Goal: Task Accomplishment & Management: Use online tool/utility

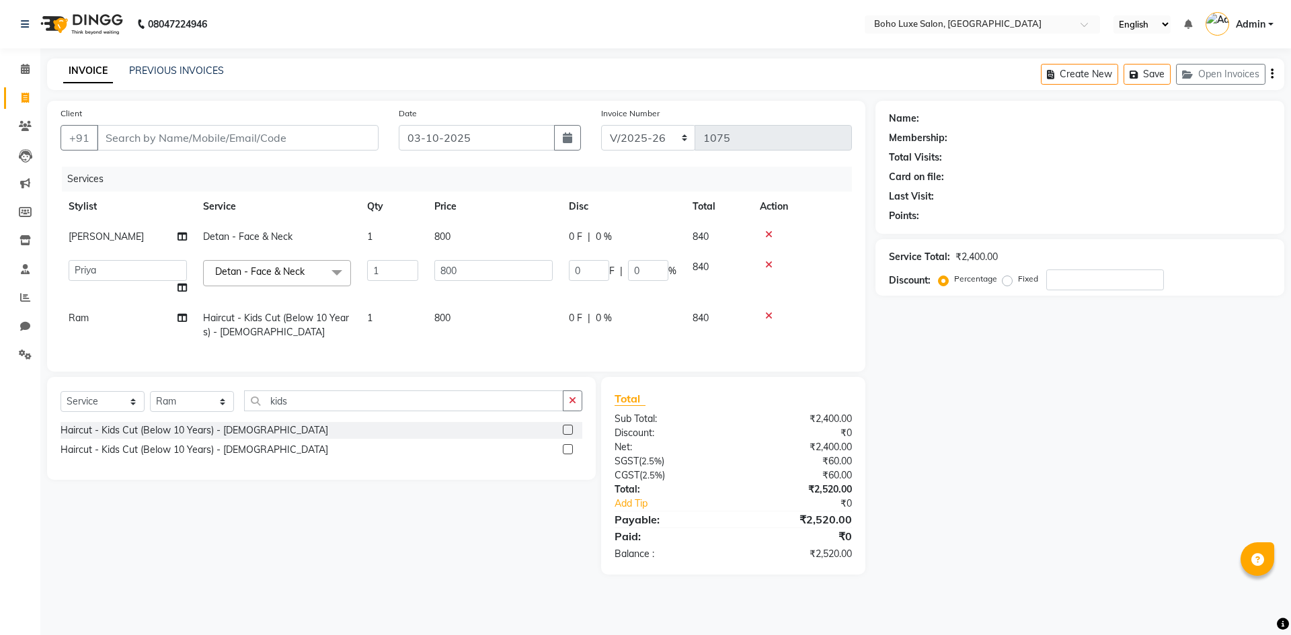
select select "7694"
select select "68560"
select select "service"
select select "84267"
click at [165, 128] on input "Client" at bounding box center [238, 138] width 282 height 26
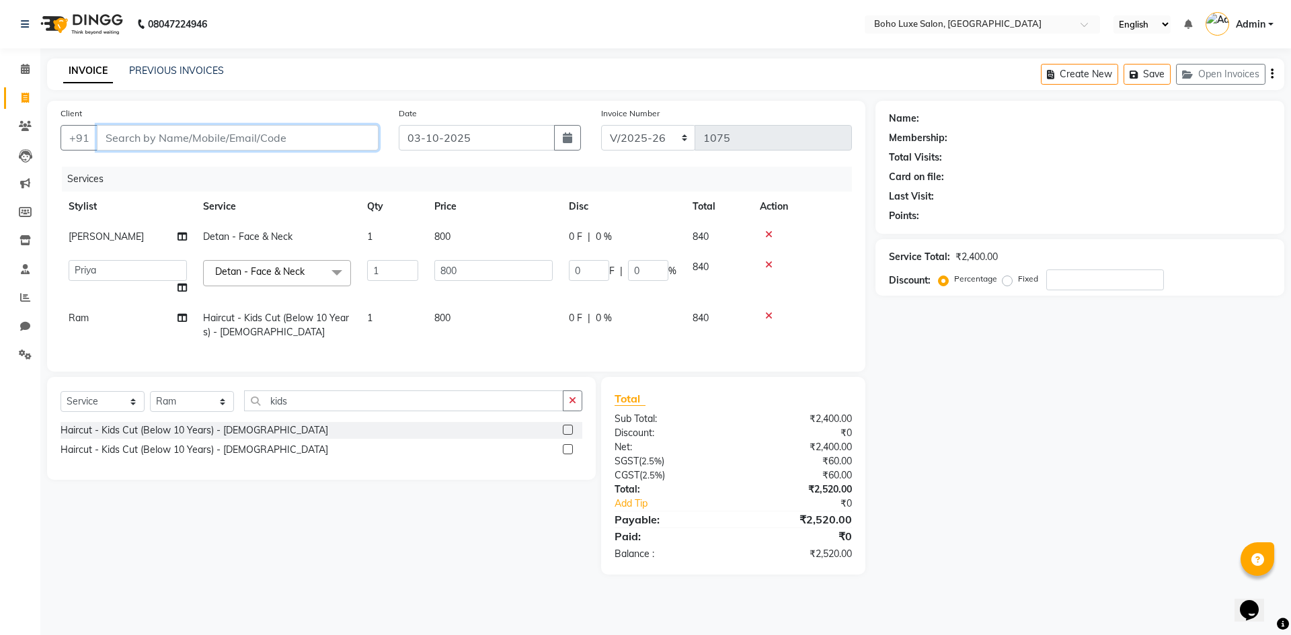
click at [181, 144] on input "Client" at bounding box center [238, 138] width 282 height 26
type input "9"
type input "0"
type input "9790152570"
click at [354, 142] on span "Add Client" at bounding box center [343, 137] width 53 height 13
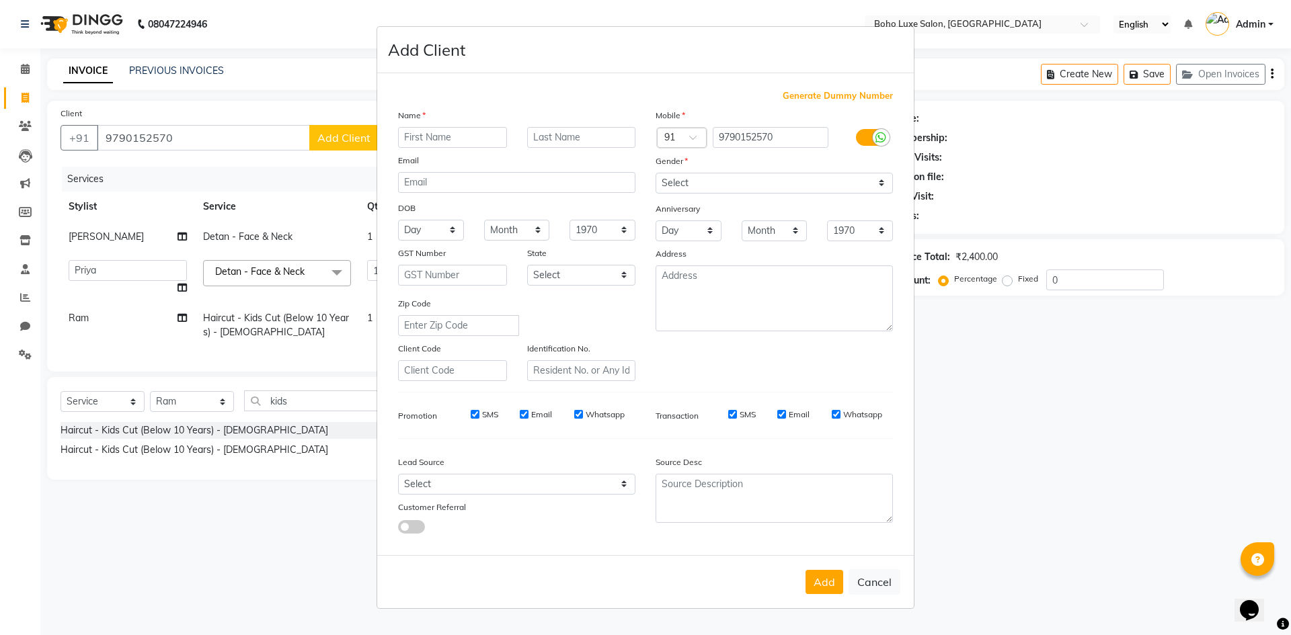
click at [468, 135] on input "text" at bounding box center [452, 137] width 109 height 21
type input "i"
type input "MIrchila"
drag, startPoint x: 673, startPoint y: 173, endPoint x: 674, endPoint y: 183, distance: 10.2
click at [673, 173] on select "Select [DEMOGRAPHIC_DATA] [DEMOGRAPHIC_DATA] Other Prefer Not To Say" at bounding box center [773, 183] width 237 height 21
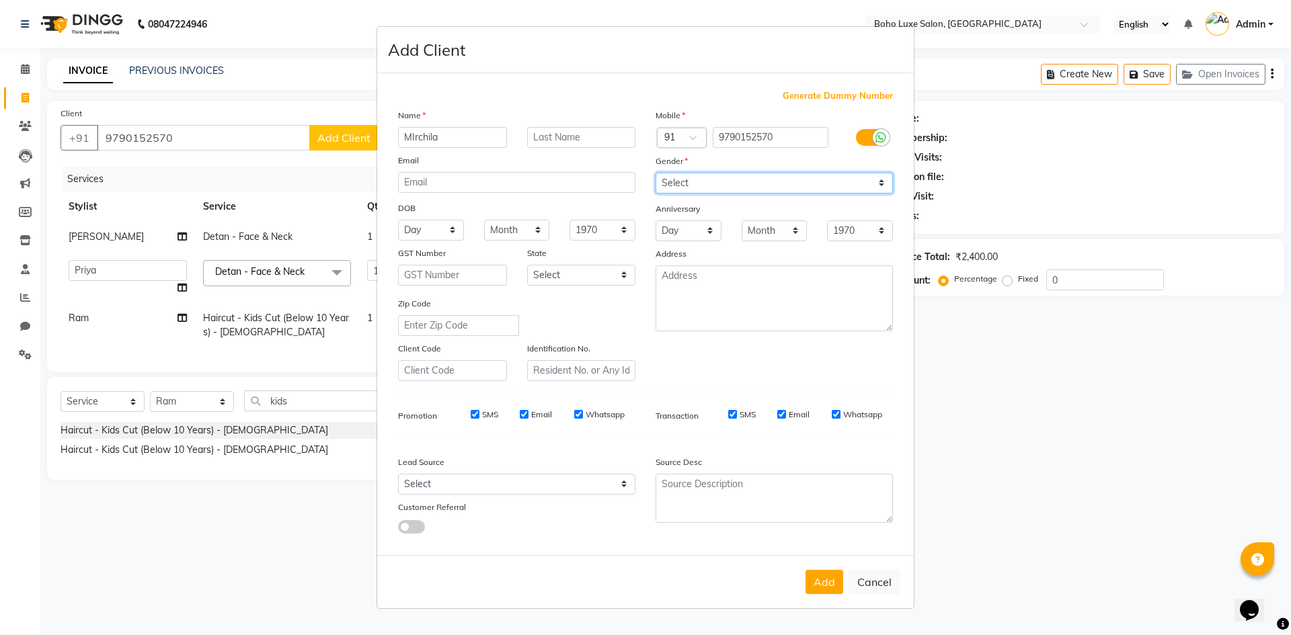
select select "[DEMOGRAPHIC_DATA]"
click at [655, 173] on select "Select [DEMOGRAPHIC_DATA] [DEMOGRAPHIC_DATA] Other Prefer Not To Say" at bounding box center [773, 183] width 237 height 21
click at [831, 584] on button "Add" at bounding box center [824, 582] width 38 height 24
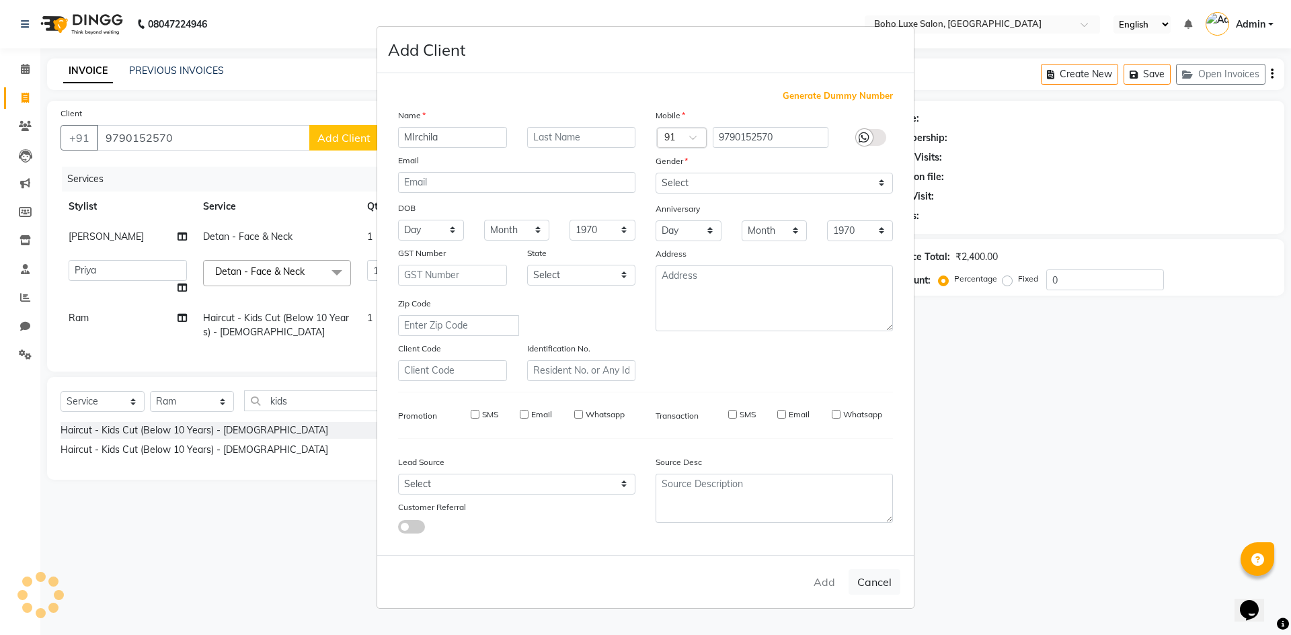
select select
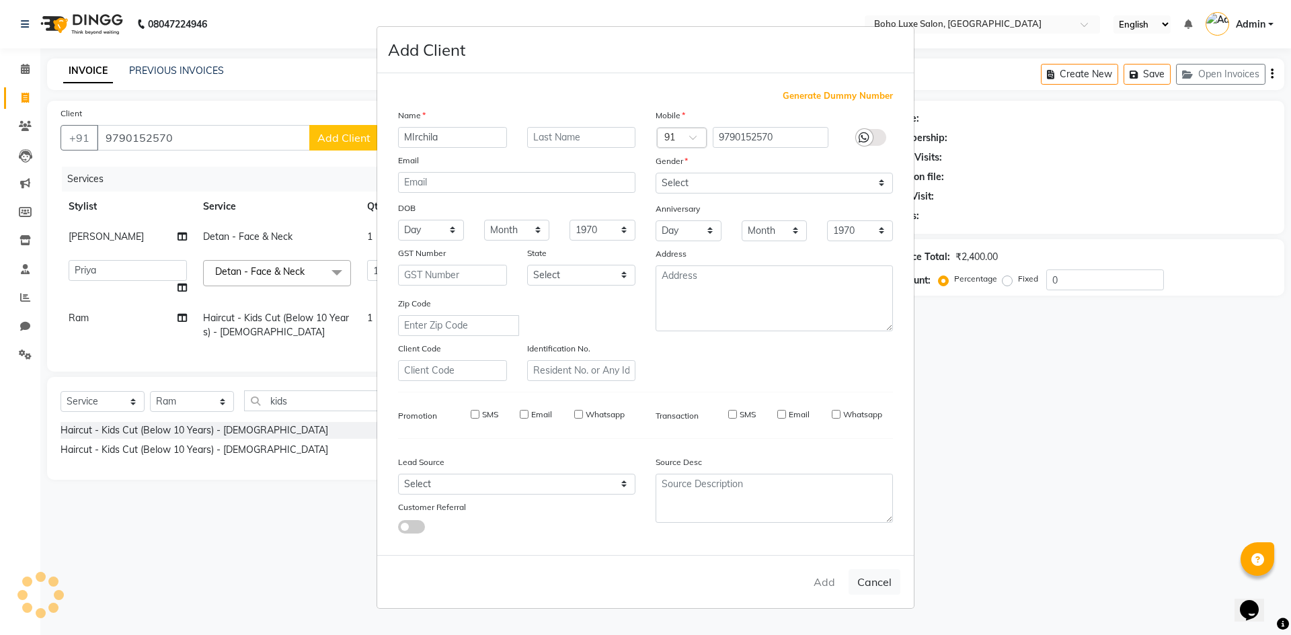
select select
checkbox input "false"
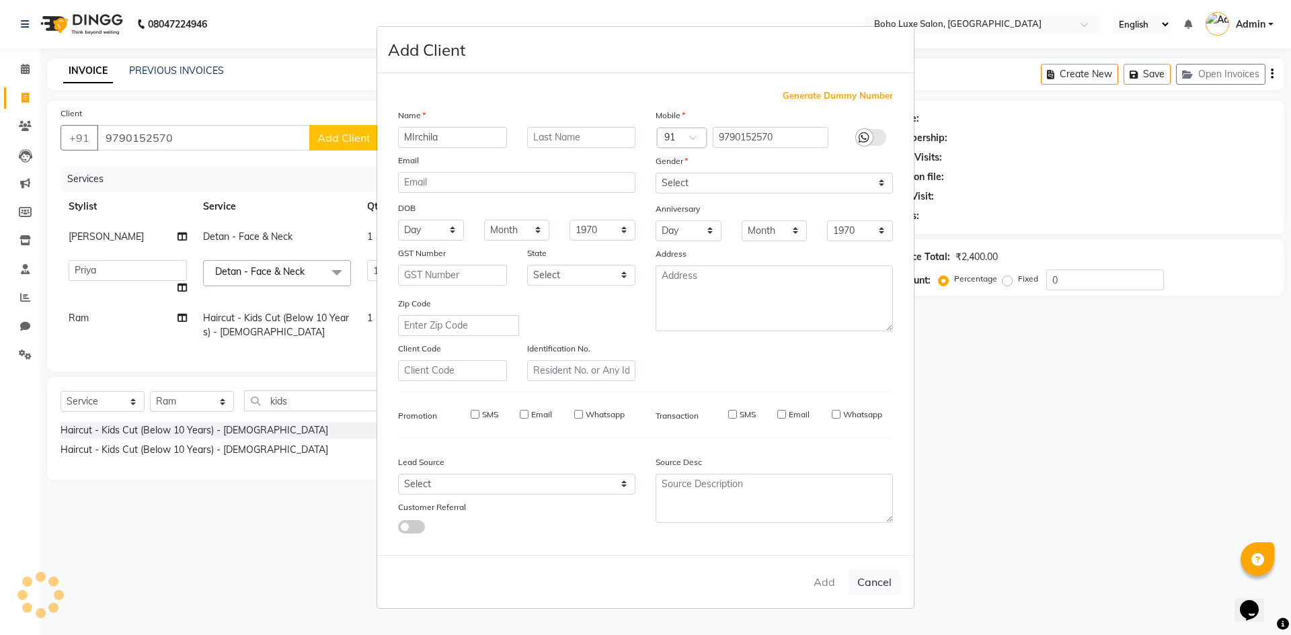
checkbox input "false"
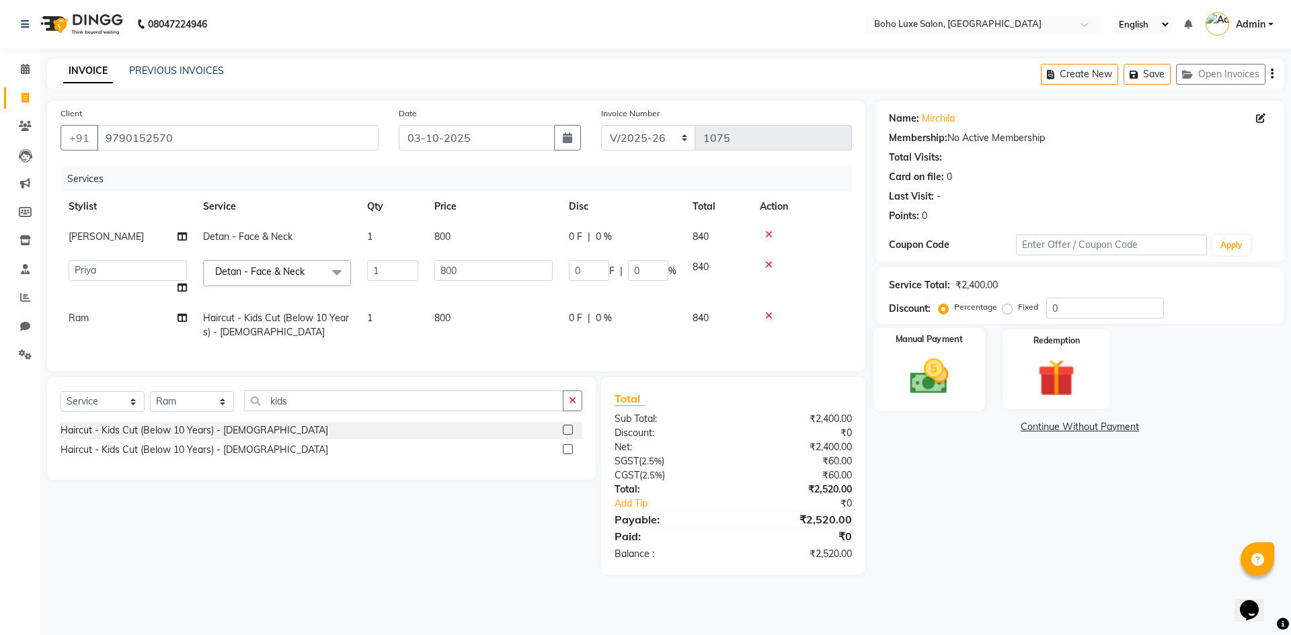
click at [965, 392] on div "Manual Payment" at bounding box center [928, 369] width 112 height 83
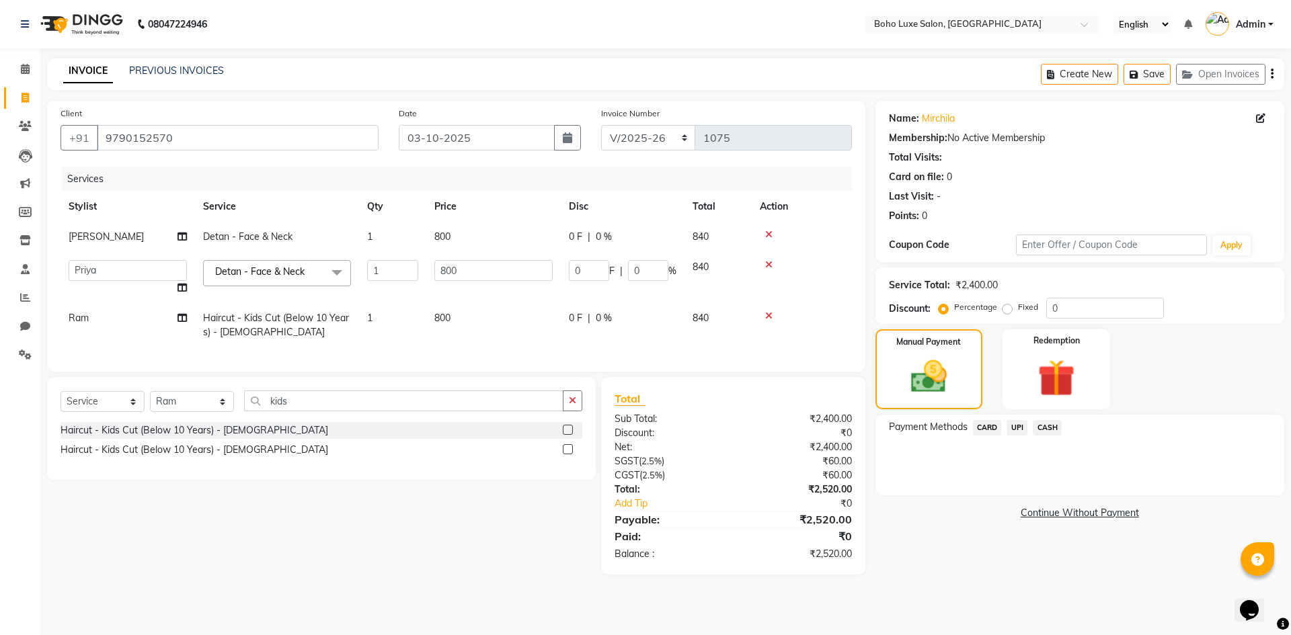
click at [1020, 428] on span "UPI" at bounding box center [1016, 427] width 21 height 15
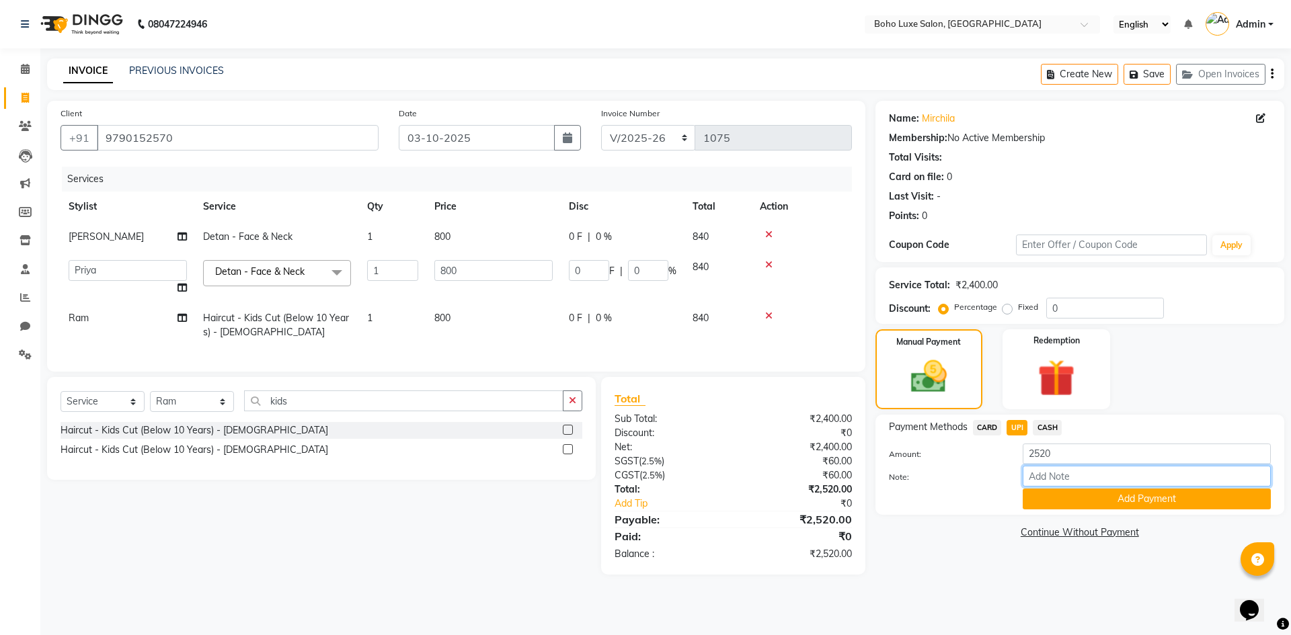
click at [1043, 484] on input "Note:" at bounding box center [1146, 476] width 248 height 21
type input "boho luxe bill"
click at [1120, 499] on button "Add Payment" at bounding box center [1146, 499] width 248 height 21
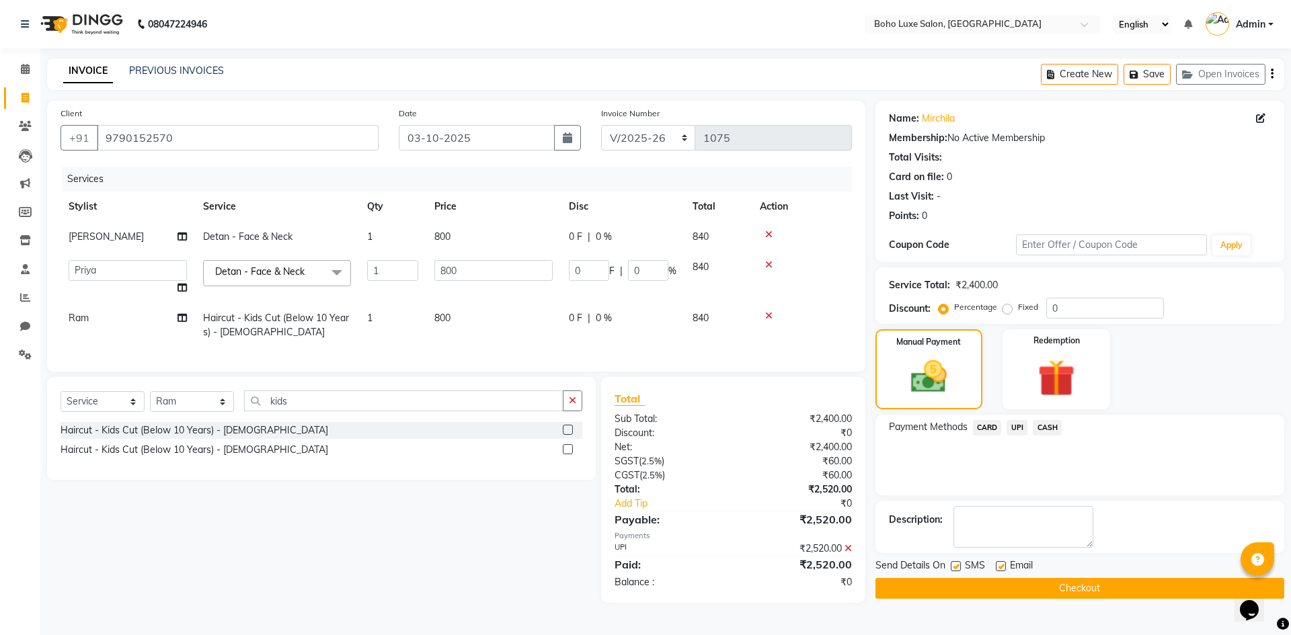
click at [1001, 566] on label at bounding box center [1000, 566] width 10 height 10
click at [1001, 566] on input "checkbox" at bounding box center [999, 567] width 9 height 9
checkbox input "false"
click at [1262, 120] on icon at bounding box center [1260, 118] width 9 height 9
select select "[DEMOGRAPHIC_DATA]"
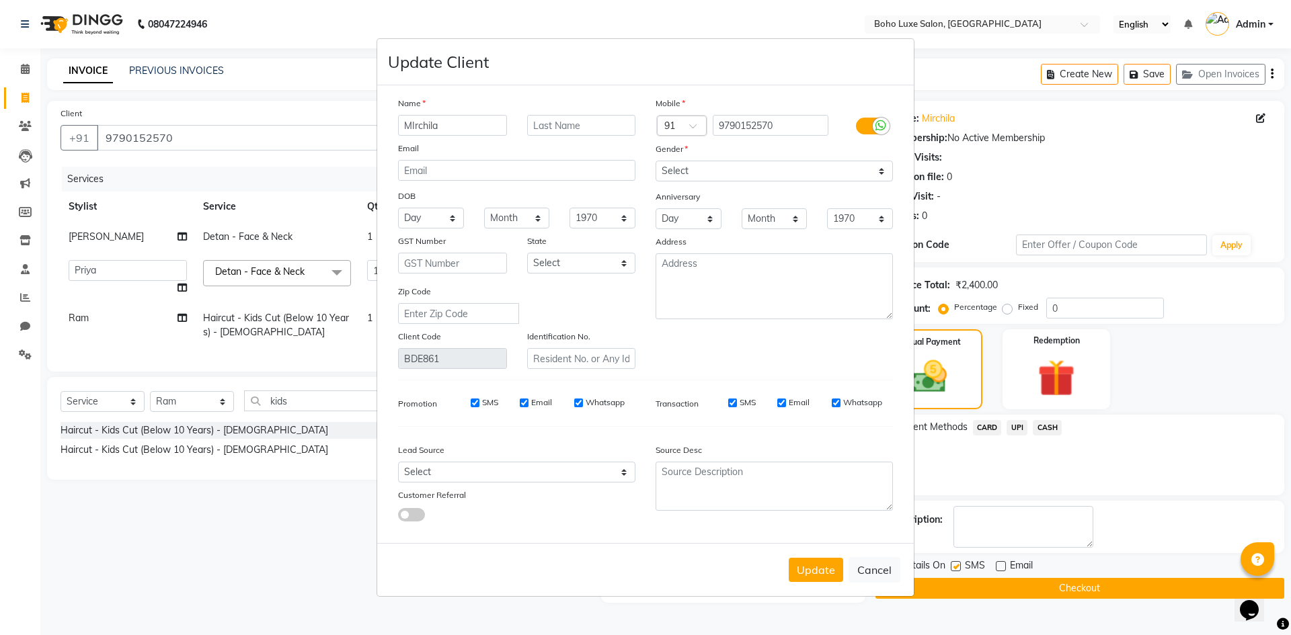
click at [413, 126] on input "MIrchila" at bounding box center [452, 125] width 109 height 21
type input "Marchila"
click at [475, 104] on div "Name" at bounding box center [516, 105] width 257 height 19
click at [825, 569] on button "Update" at bounding box center [815, 570] width 54 height 24
select select
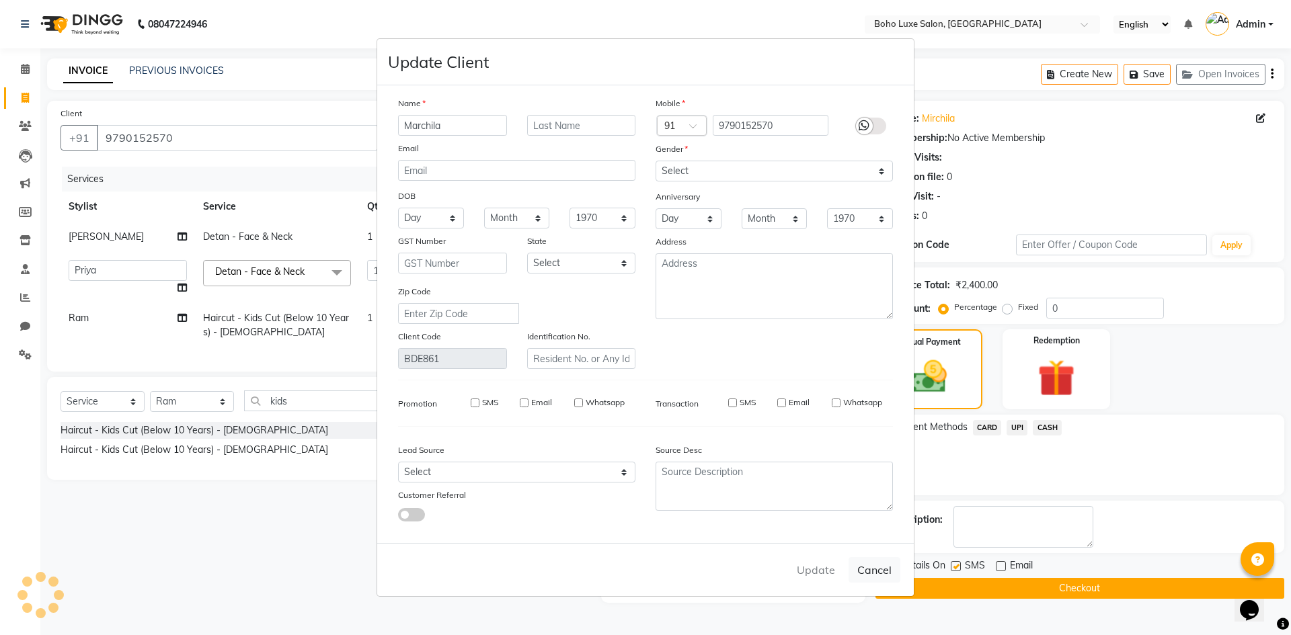
select select
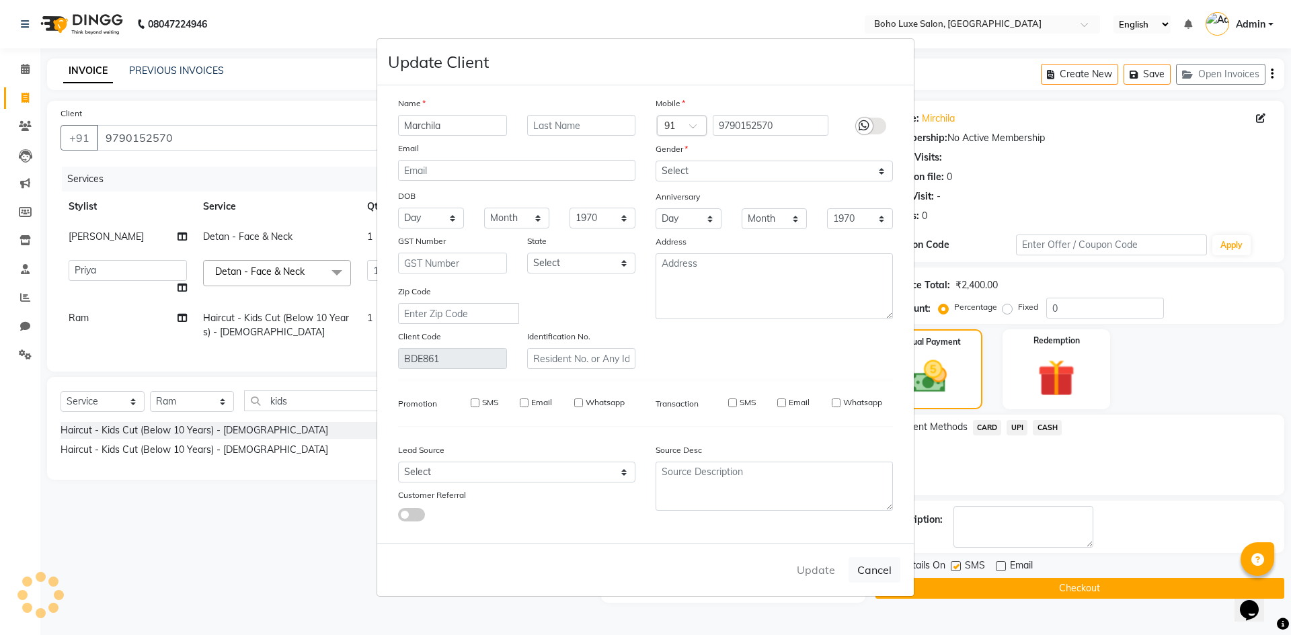
select select
checkbox input "false"
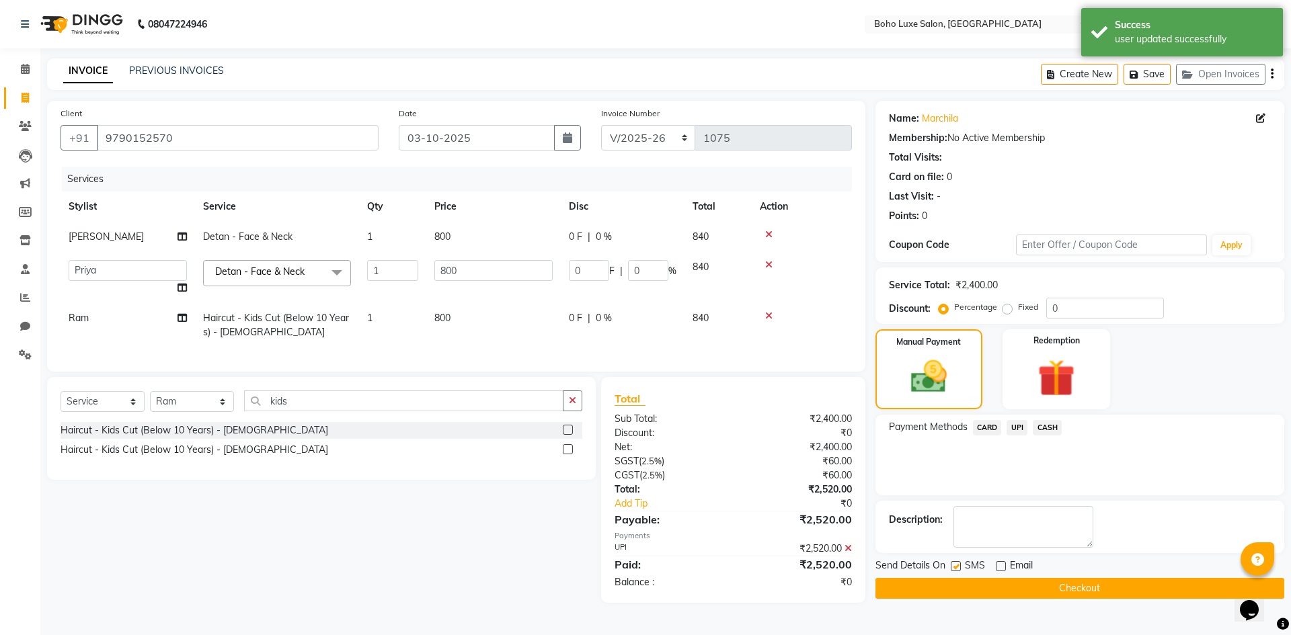
click at [1065, 590] on button "Checkout" at bounding box center [1079, 588] width 409 height 21
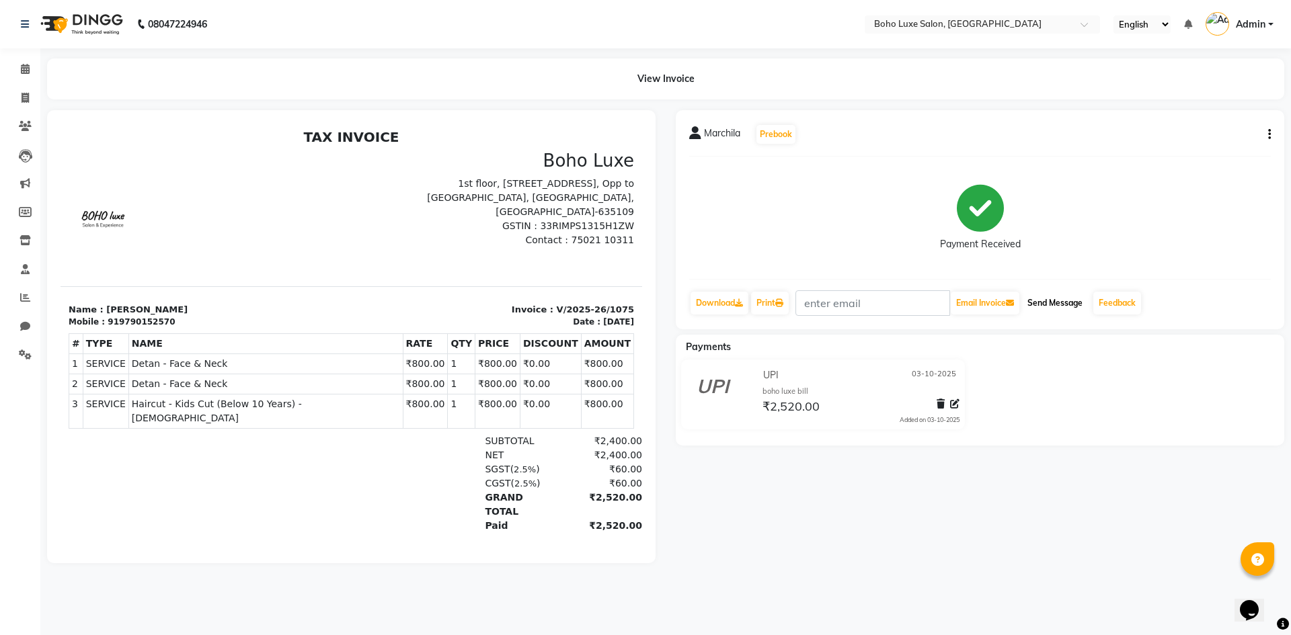
click at [1072, 299] on button "Send Message" at bounding box center [1055, 303] width 66 height 23
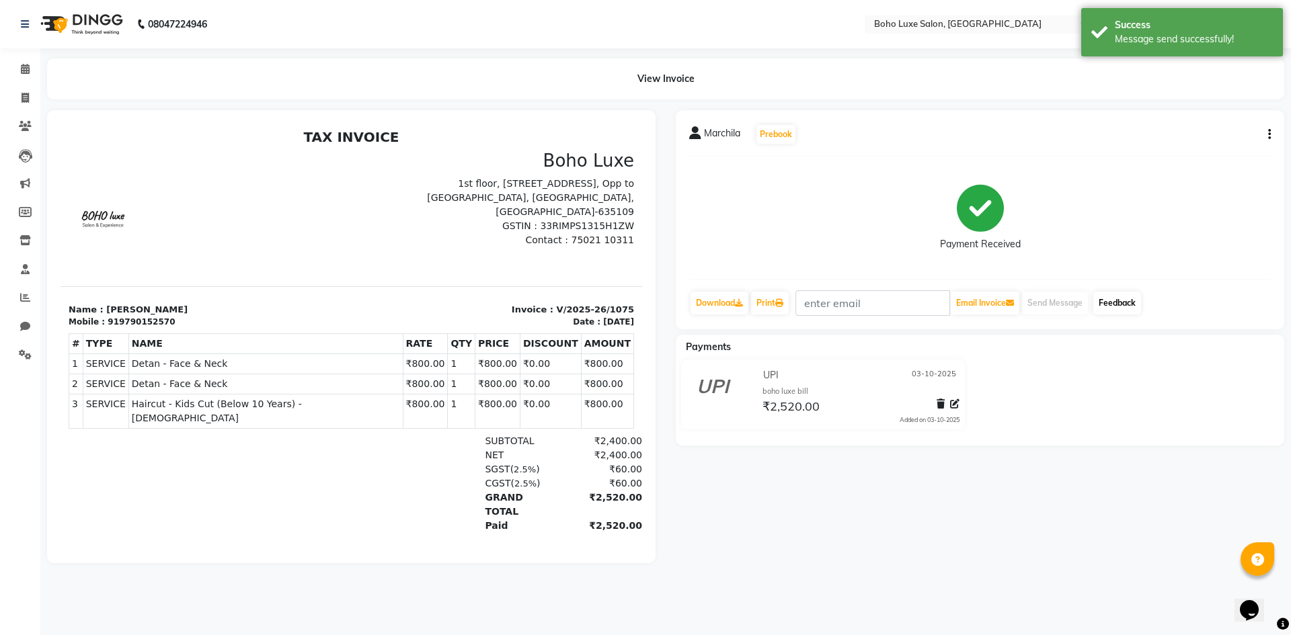
click at [1109, 304] on link "Feedback" at bounding box center [1117, 303] width 48 height 23
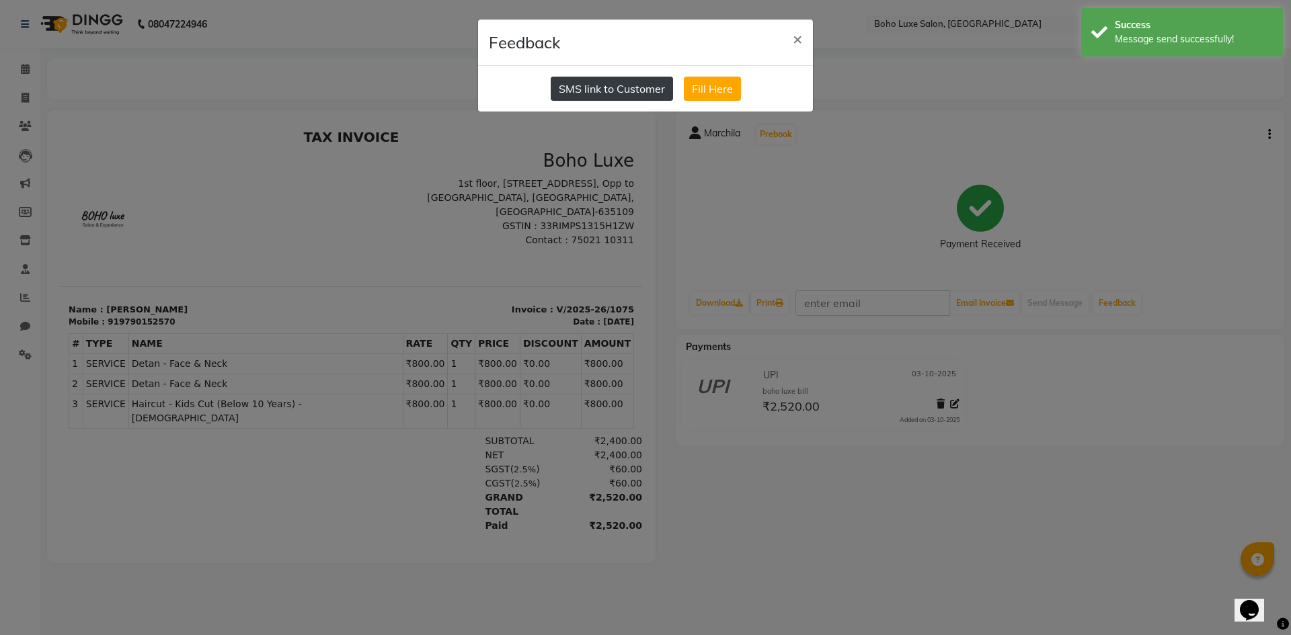
click at [643, 95] on button "SMS link to Customer" at bounding box center [611, 89] width 122 height 24
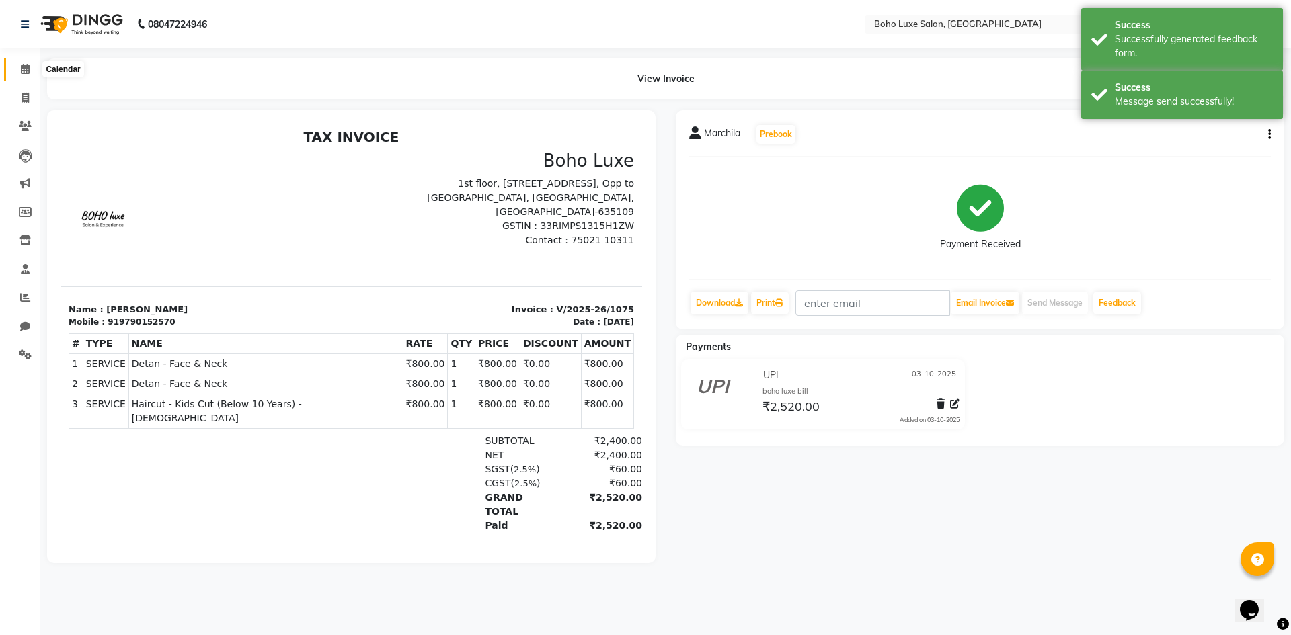
click at [28, 66] on icon at bounding box center [25, 69] width 9 height 10
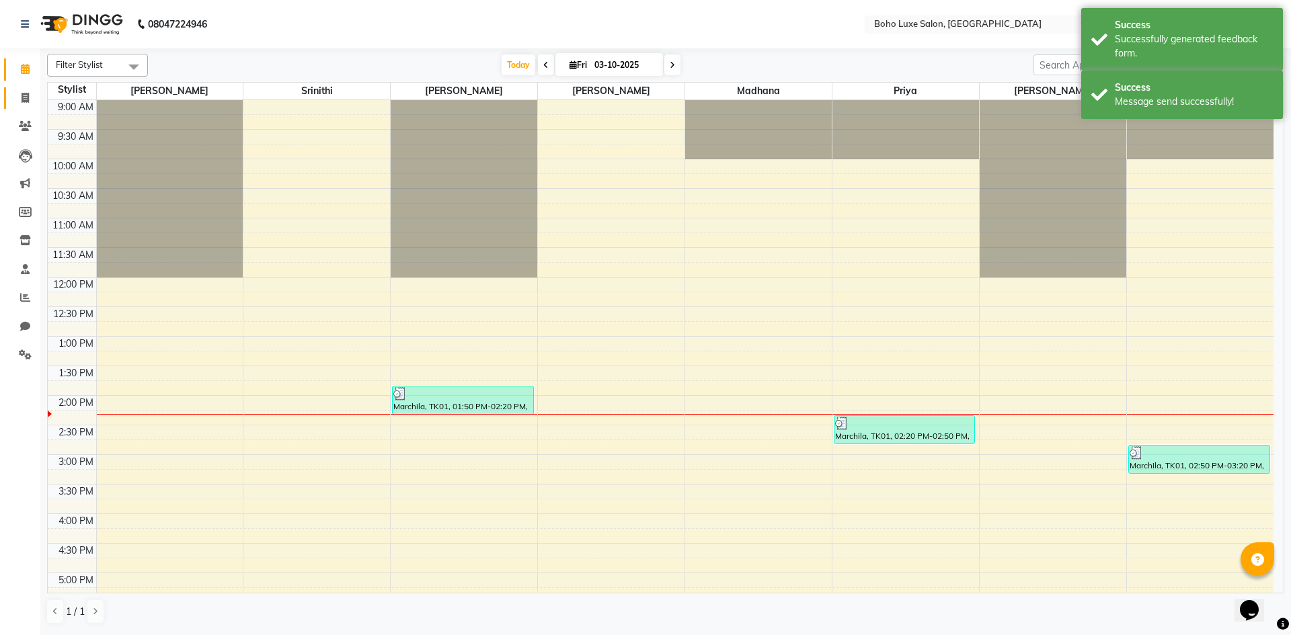
click at [13, 101] on link "Invoice" at bounding box center [20, 98] width 32 height 22
select select "service"
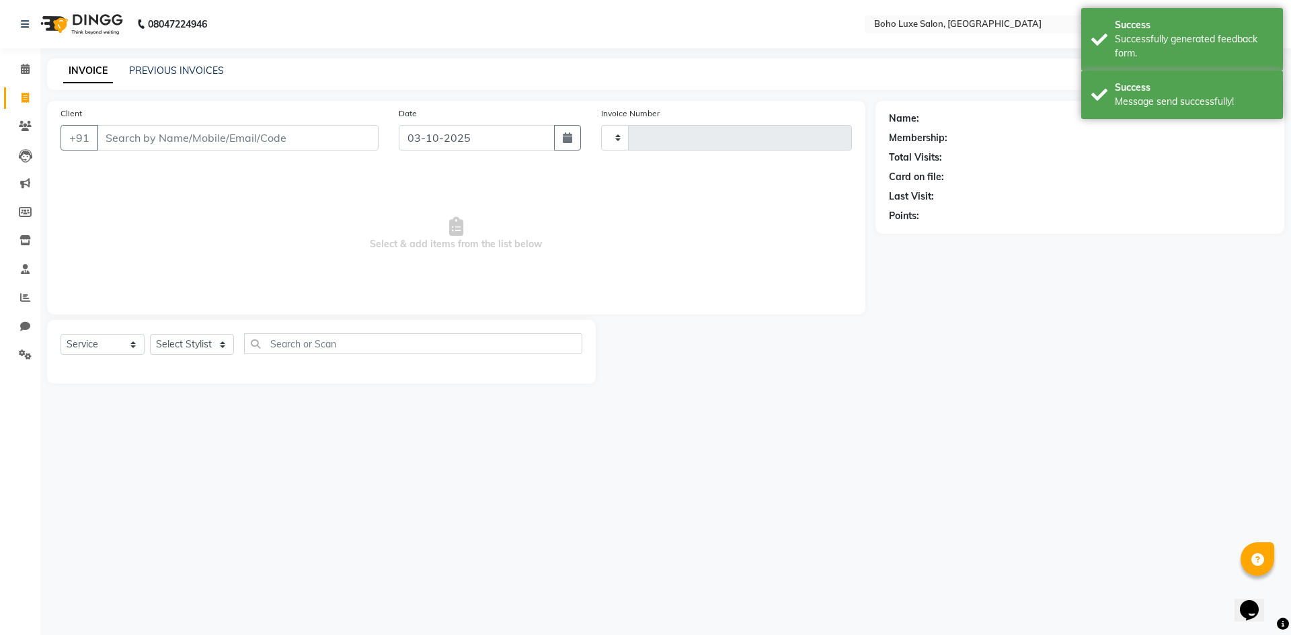
type input "1076"
select select "7694"
click at [146, 66] on link "PREVIOUS INVOICES" at bounding box center [176, 71] width 95 height 12
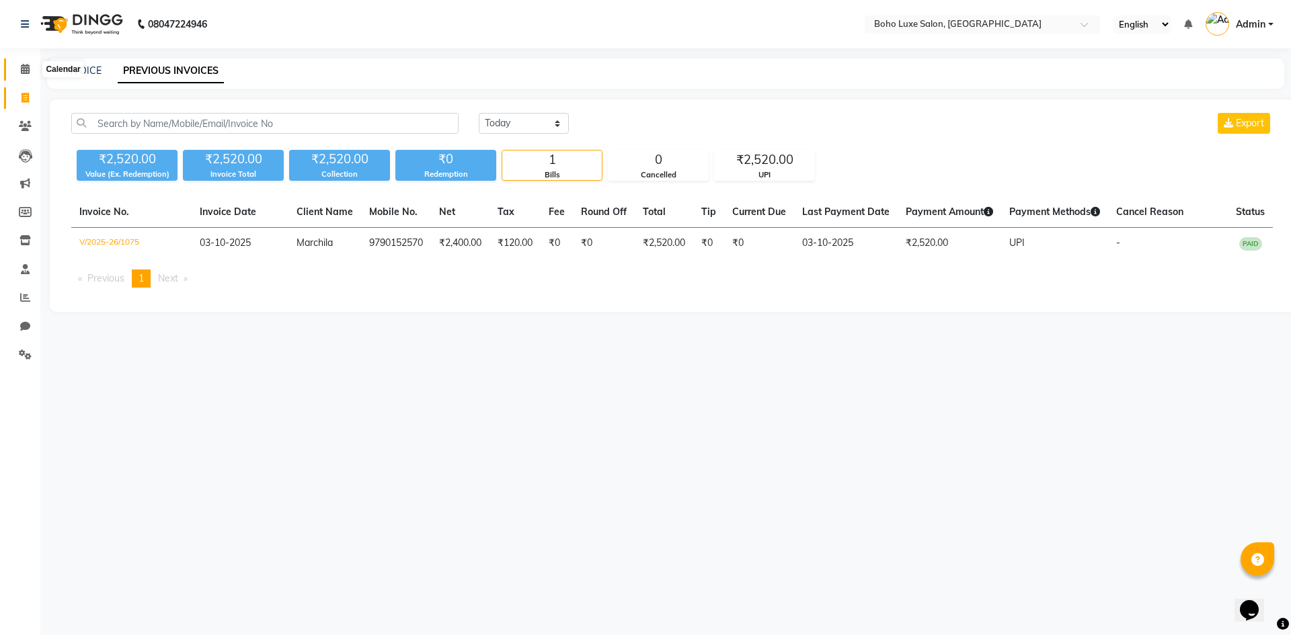
click at [25, 72] on icon at bounding box center [25, 69] width 9 height 10
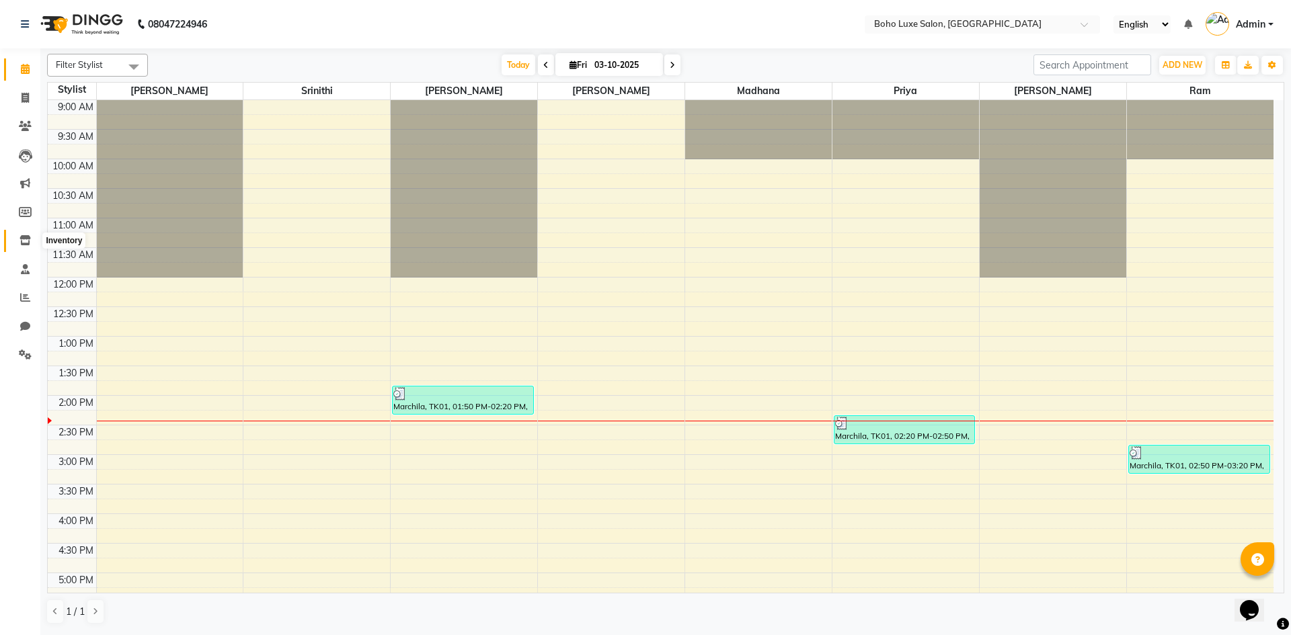
click at [20, 243] on icon at bounding box center [24, 240] width 11 height 10
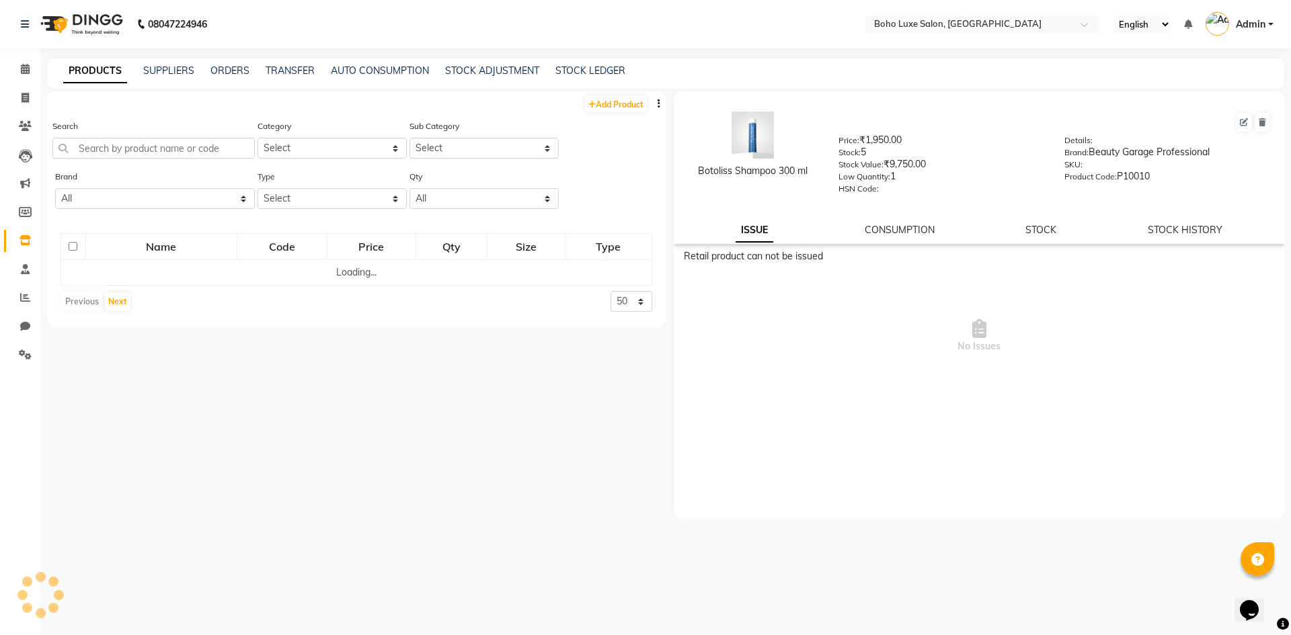
click at [24, 257] on li "Staff" at bounding box center [20, 269] width 40 height 29
click at [26, 270] on icon at bounding box center [25, 269] width 9 height 10
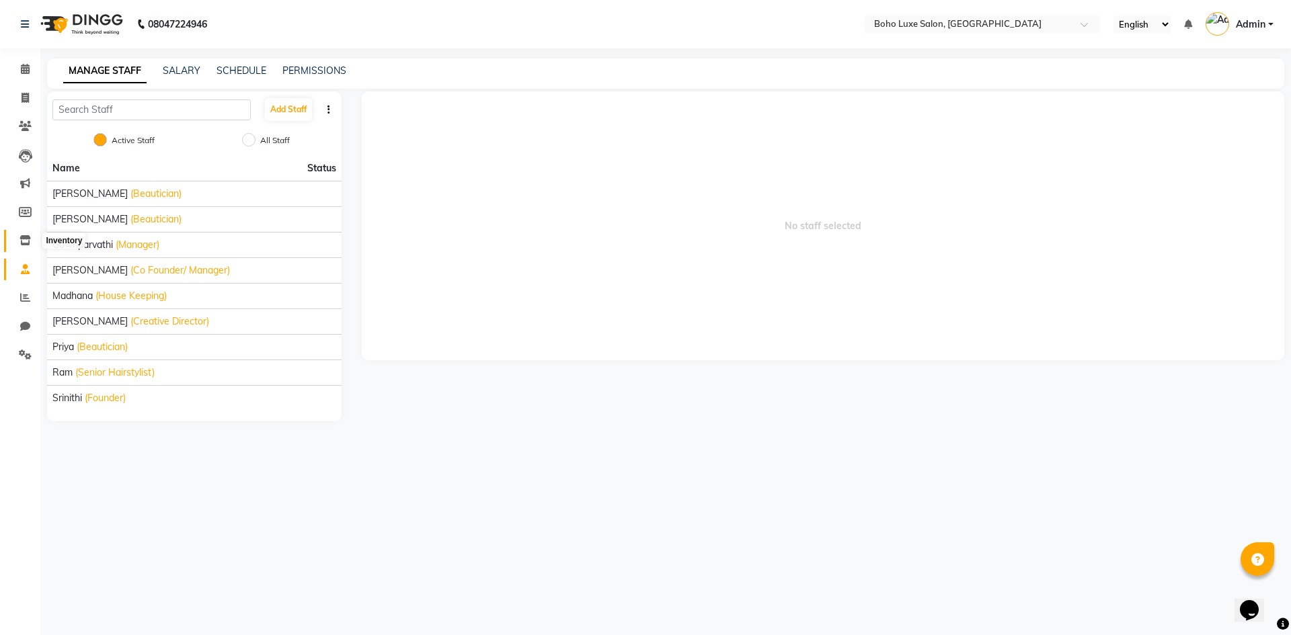
click at [22, 247] on span at bounding box center [25, 240] width 24 height 15
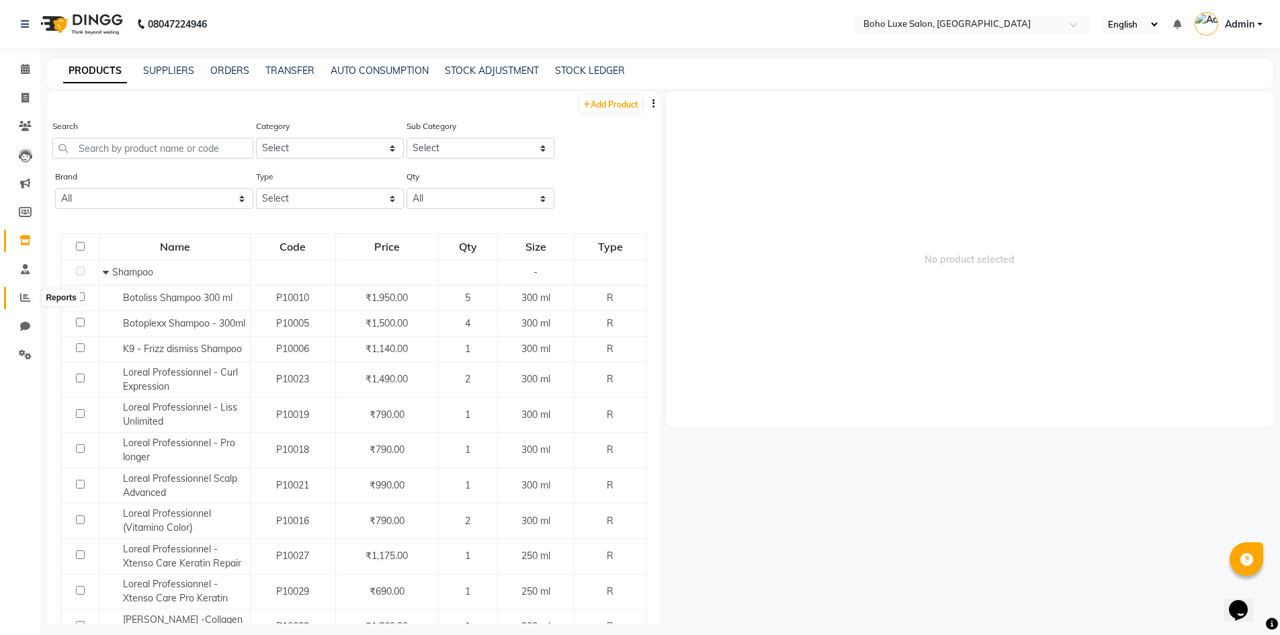
click at [22, 293] on icon at bounding box center [25, 297] width 10 height 10
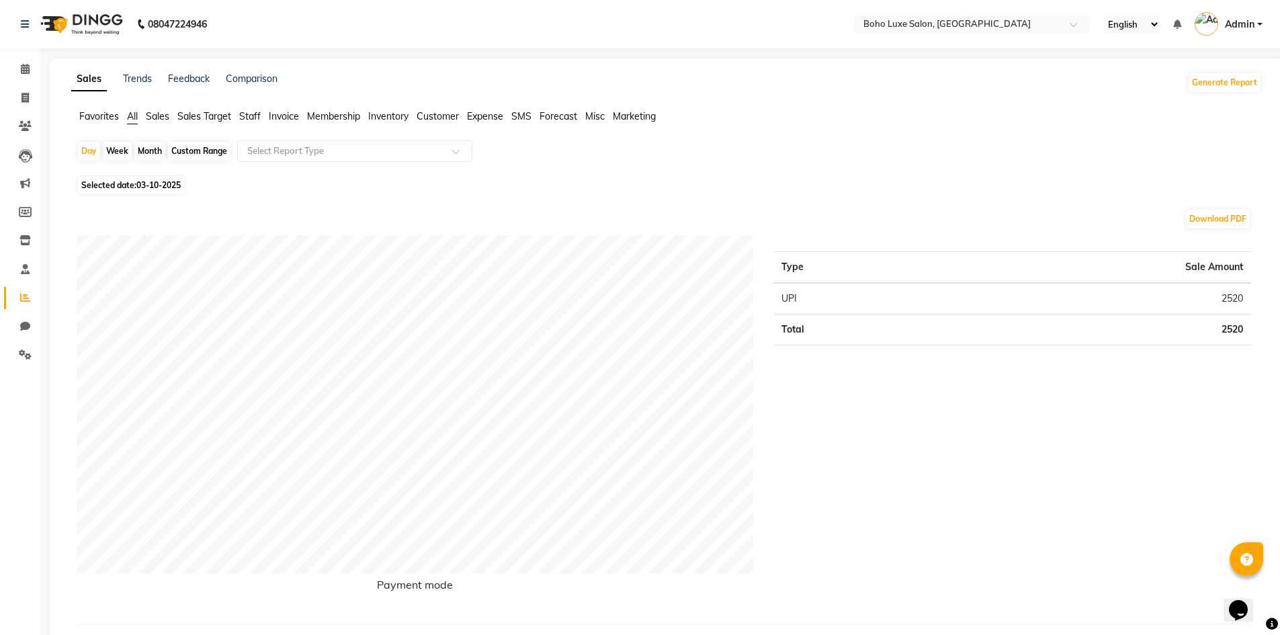
click at [212, 118] on span "Sales Target" at bounding box center [204, 116] width 54 height 12
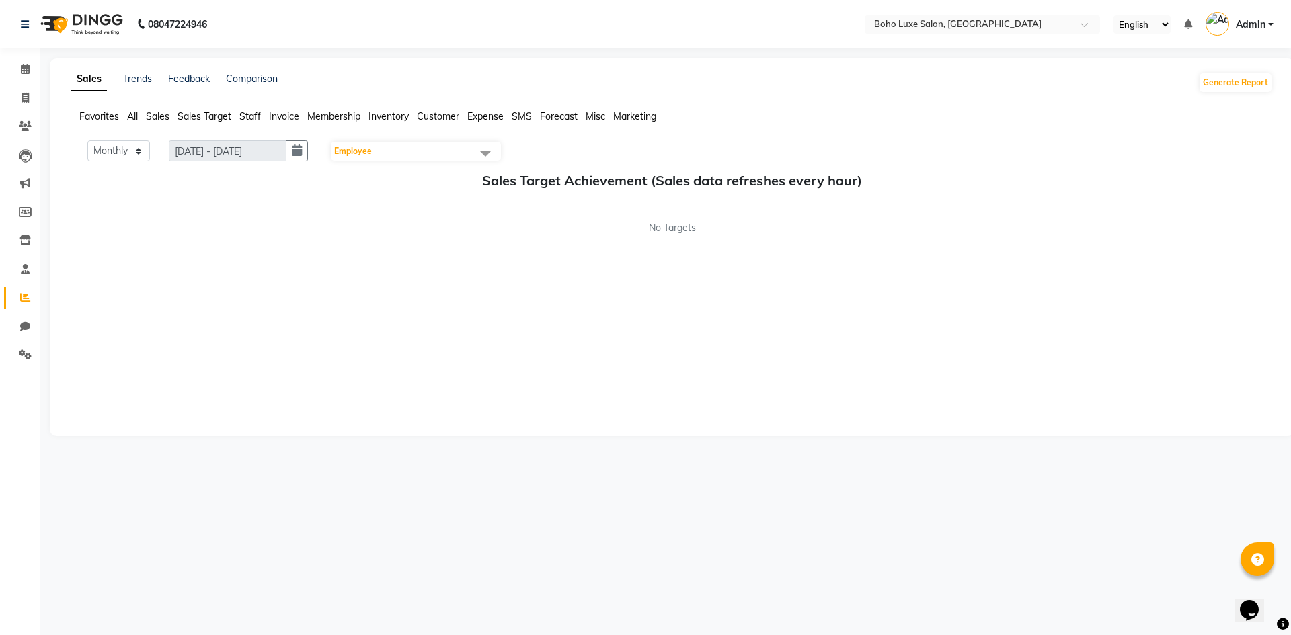
click at [247, 112] on span "Staff" at bounding box center [250, 116] width 22 height 12
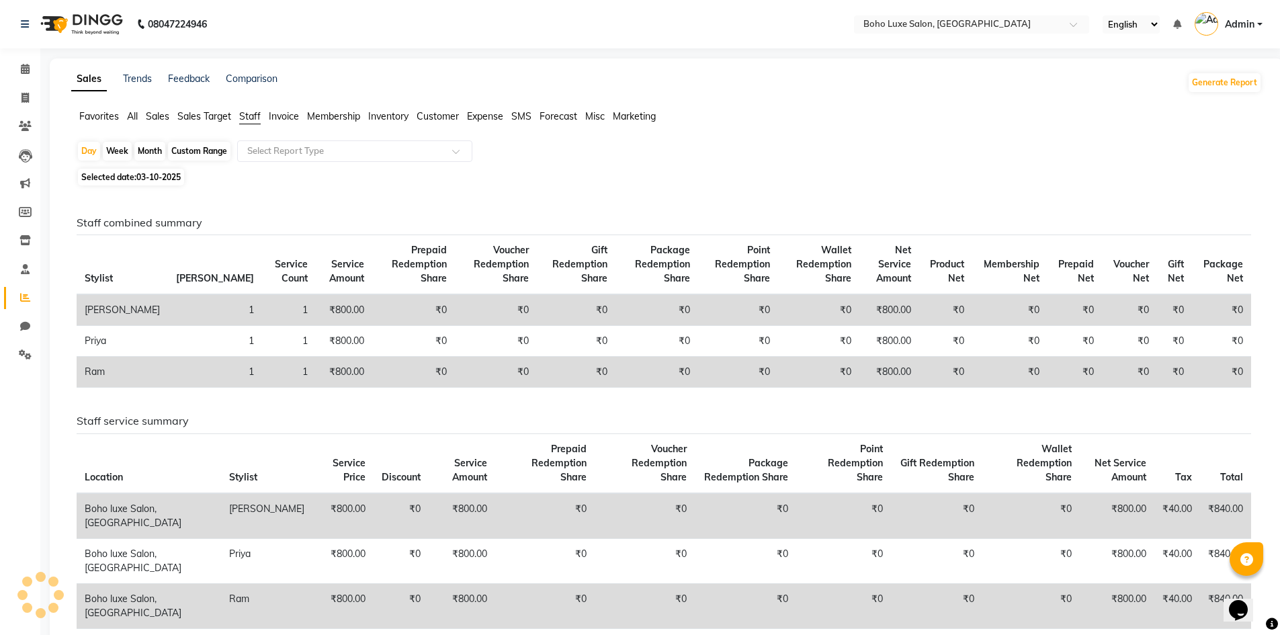
click at [233, 112] on ul "Favorites All Sales Sales Target Staff Invoice Membership Inventory Customer Ex…" at bounding box center [666, 117] width 1191 height 15
click at [216, 120] on span "Sales Target" at bounding box center [204, 116] width 54 height 12
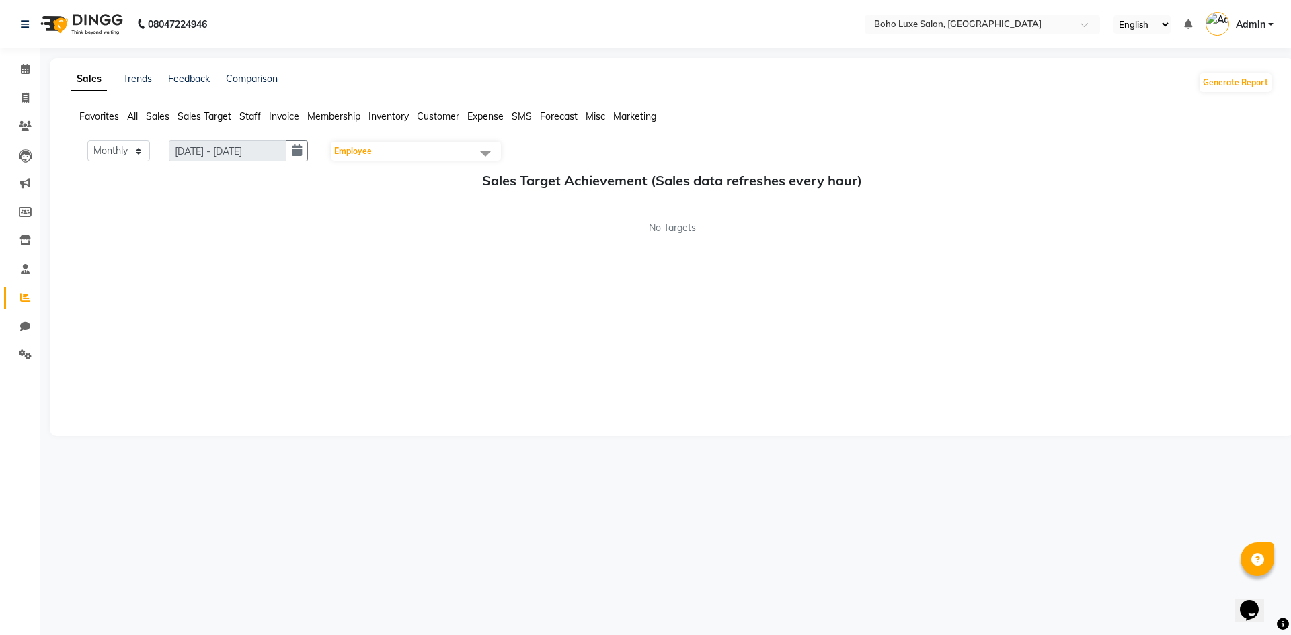
click at [225, 122] on li "Sales Target" at bounding box center [204, 117] width 54 height 15
click at [171, 116] on ul "Favorites All Sales Sales Target Staff Invoice Membership Inventory Customer Ex…" at bounding box center [671, 117] width 1201 height 15
click at [162, 115] on span "Sales" at bounding box center [158, 116] width 24 height 12
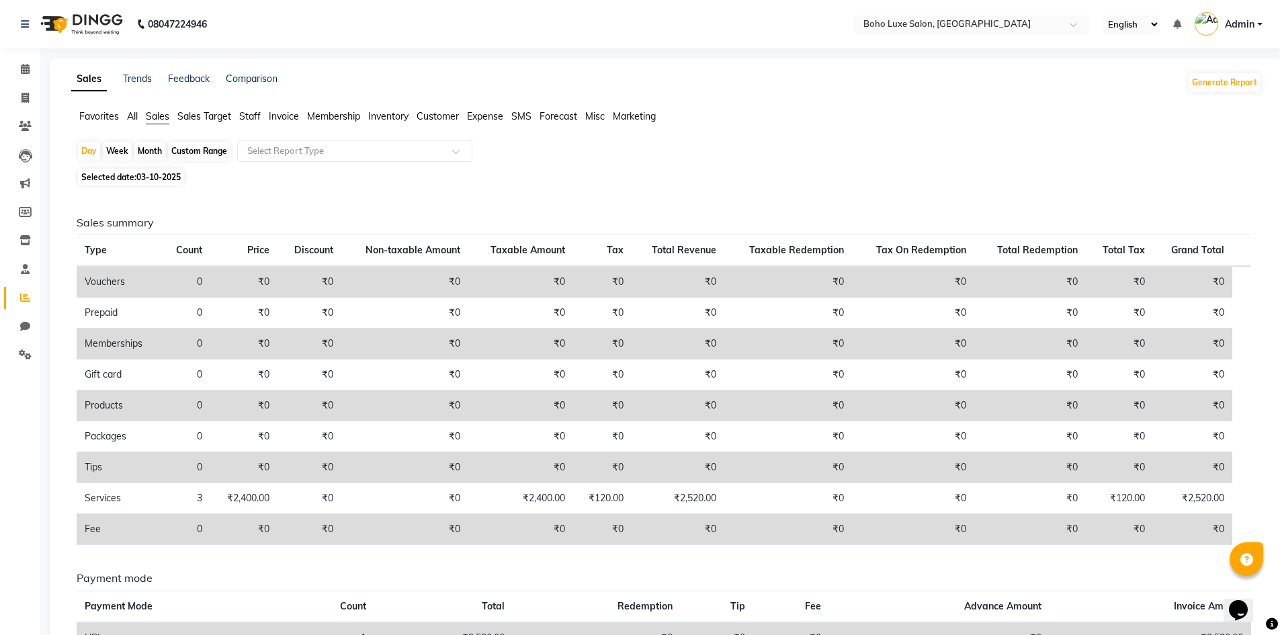
click at [195, 116] on span "Sales Target" at bounding box center [204, 116] width 54 height 12
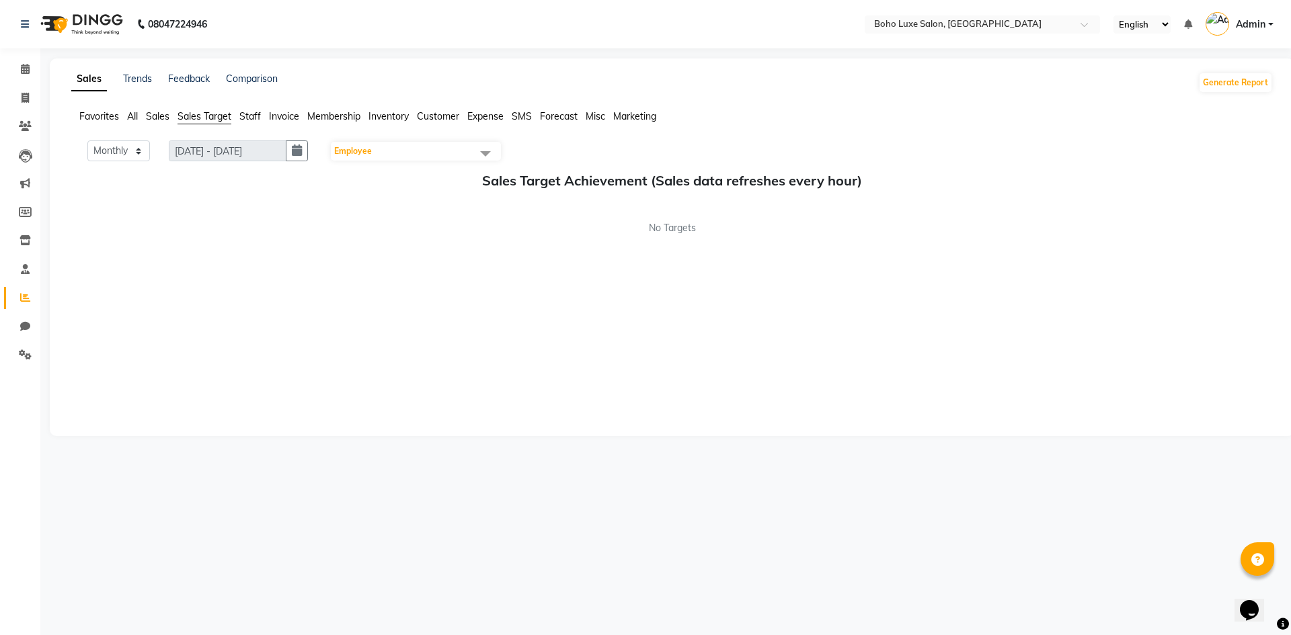
click at [253, 115] on span "Staff" at bounding box center [250, 116] width 22 height 12
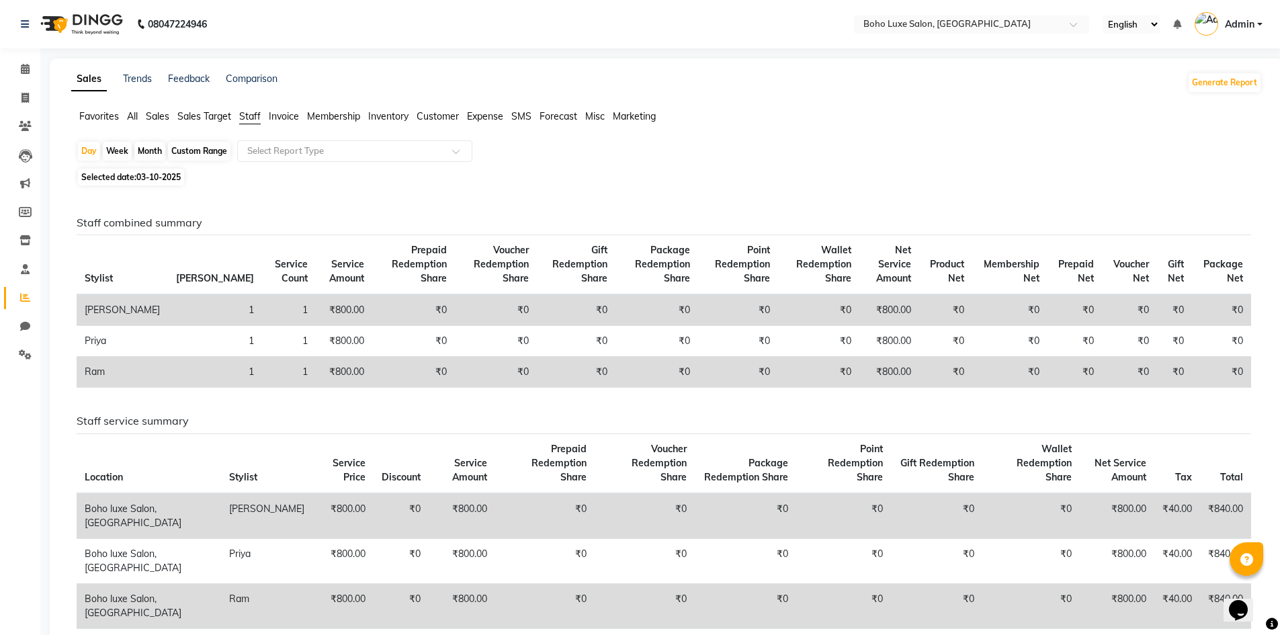
click at [194, 149] on div "Custom Range" at bounding box center [199, 151] width 63 height 19
select select "10"
select select "2025"
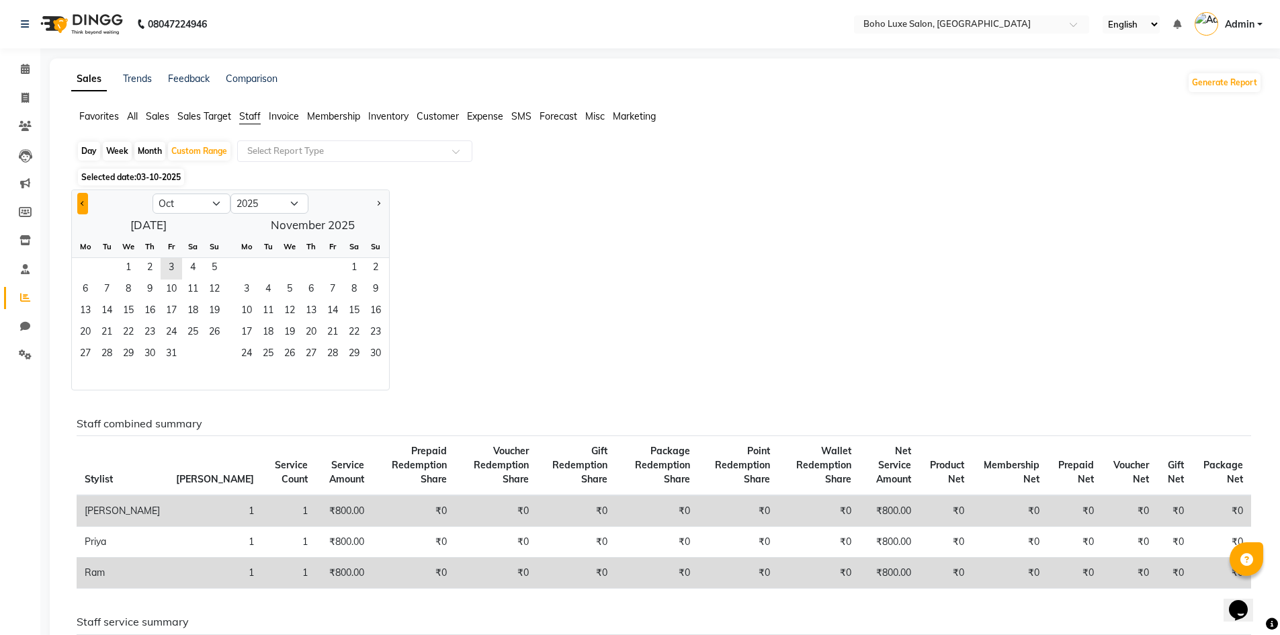
click at [88, 199] on button "Previous month" at bounding box center [82, 204] width 11 height 22
select select "9"
click at [109, 268] on span "2" at bounding box center [107, 269] width 22 height 22
click at [213, 268] on span "7" at bounding box center [215, 269] width 22 height 22
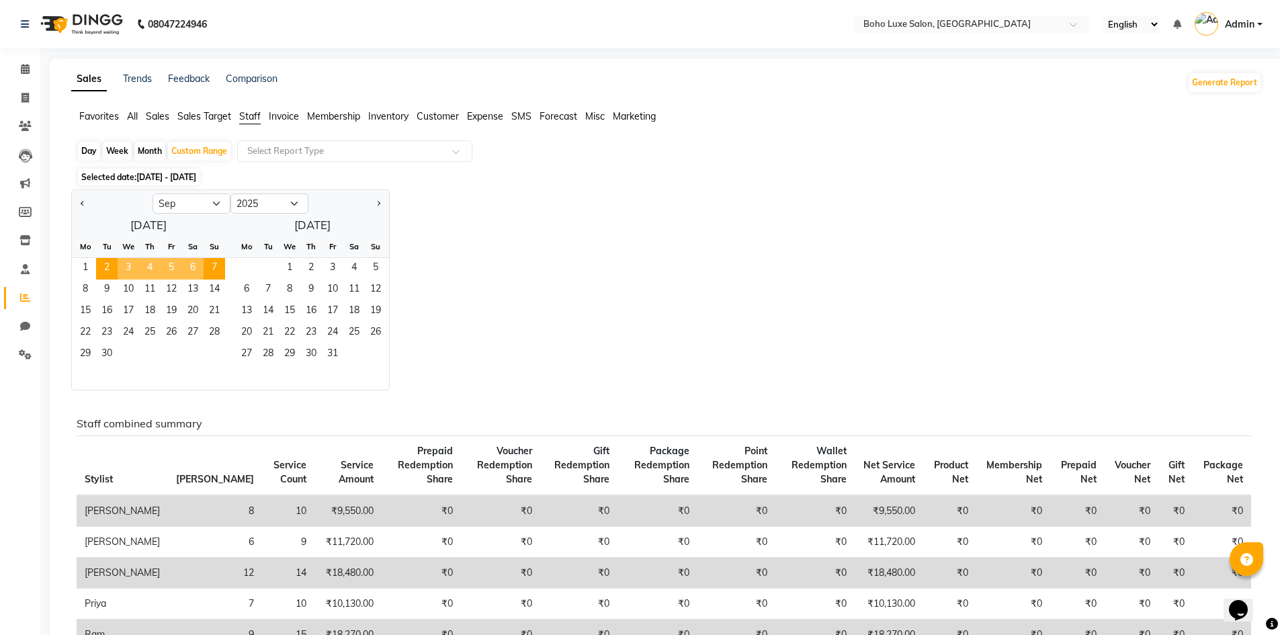
click at [402, 231] on div "Jan Feb Mar Apr May Jun [DATE] Aug Sep Oct Nov [DATE] 2016 2017 2018 2019 2020 …" at bounding box center [666, 290] width 1191 height 201
click at [440, 180] on div "Selected date: [DATE] - [DATE]" at bounding box center [670, 177] width 1186 height 14
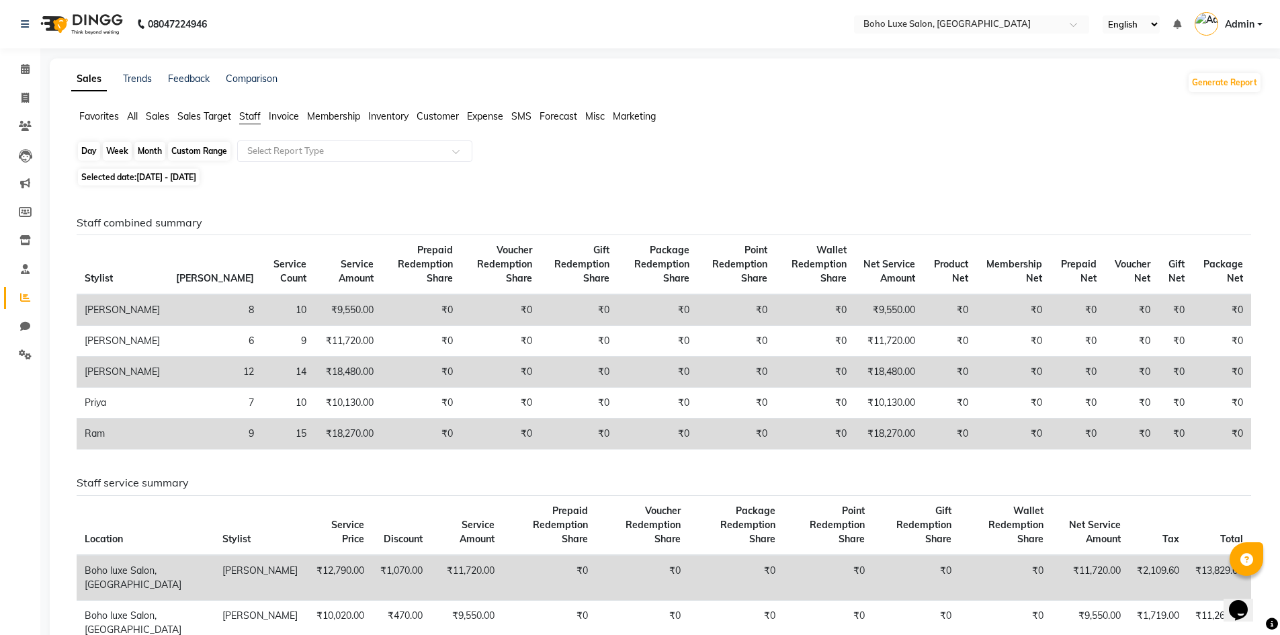
click at [203, 157] on div "Custom Range" at bounding box center [199, 151] width 63 height 19
select select "9"
select select "2025"
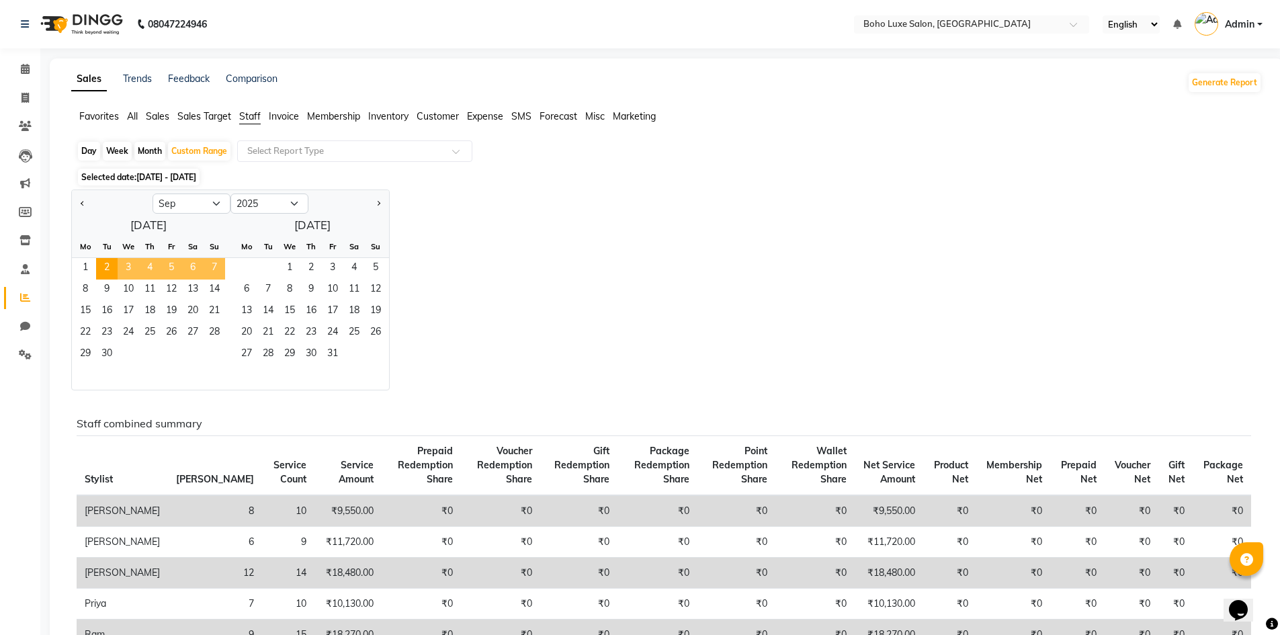
click at [218, 261] on span "7" at bounding box center [215, 269] width 22 height 22
click at [311, 261] on span "2" at bounding box center [311, 269] width 22 height 22
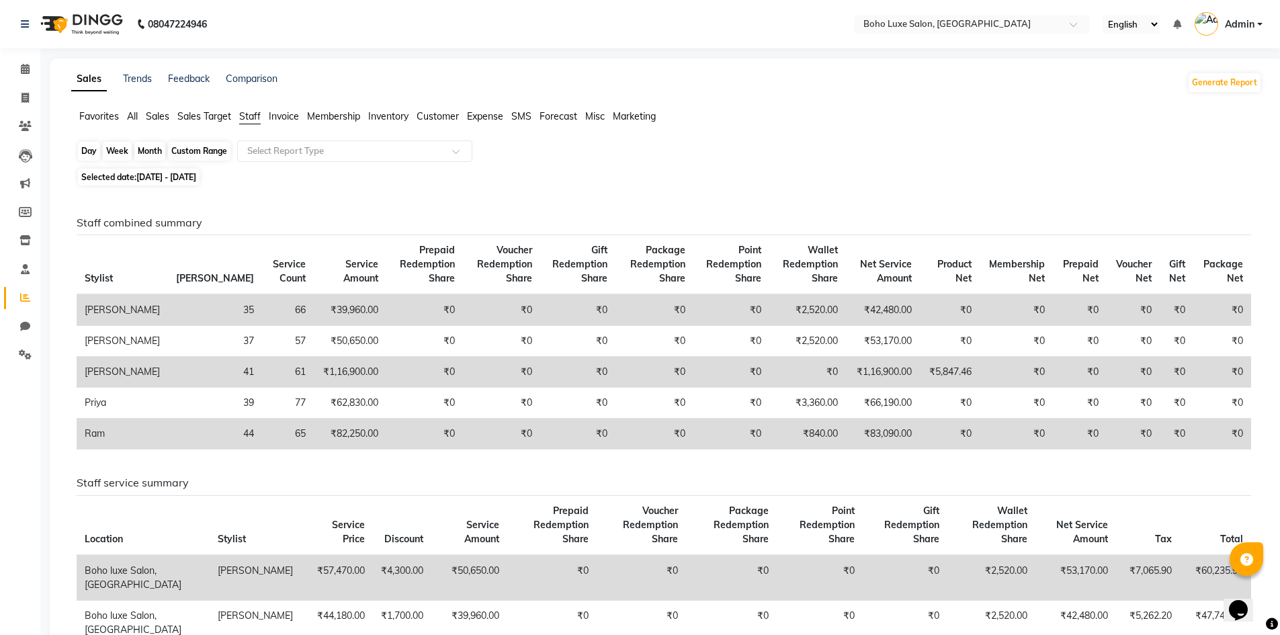
click at [189, 159] on div "Custom Range" at bounding box center [199, 151] width 63 height 19
select select "9"
select select "2025"
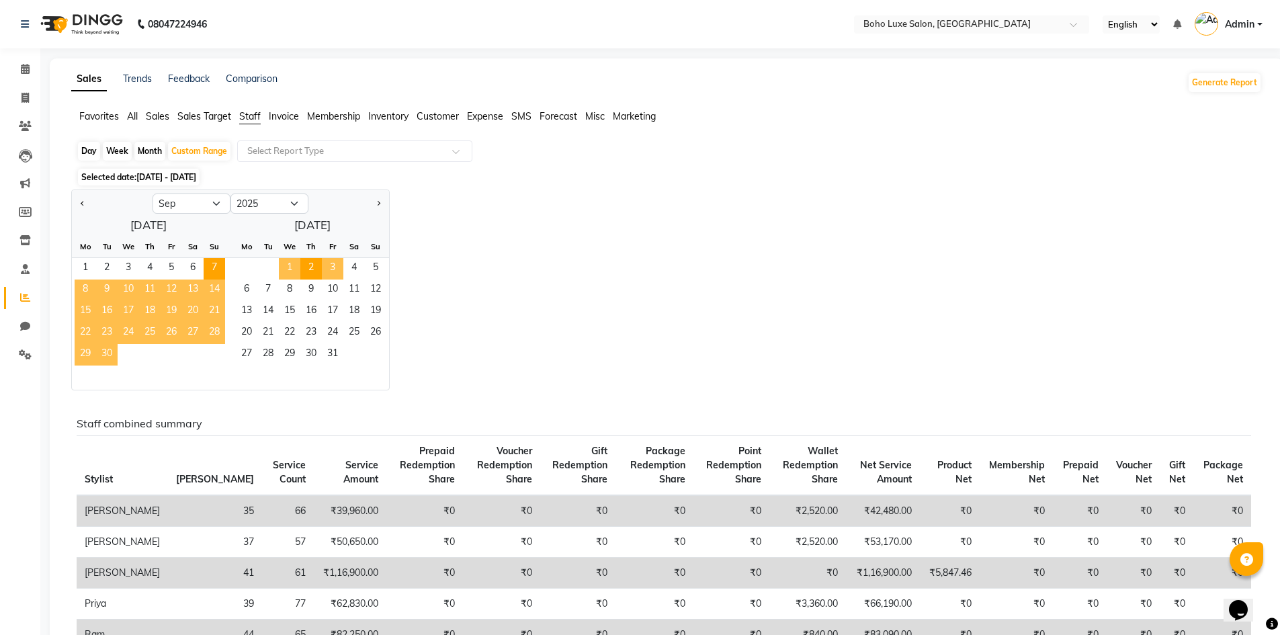
click at [323, 268] on span "3" at bounding box center [333, 269] width 22 height 22
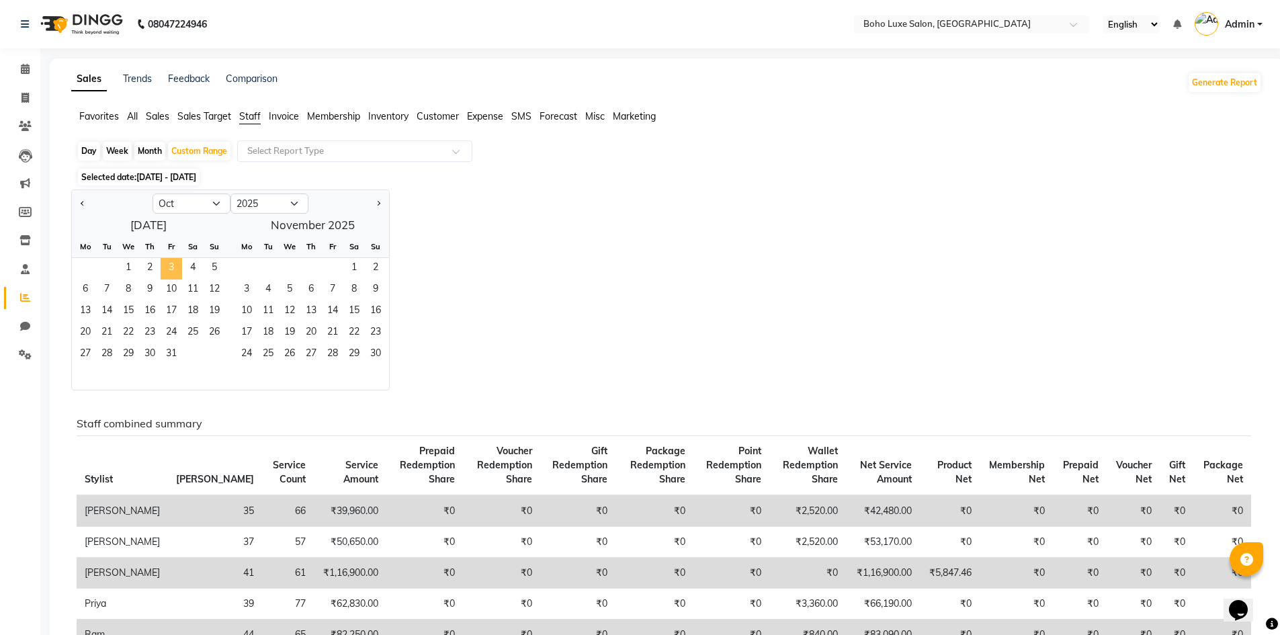
click at [174, 272] on span "3" at bounding box center [172, 269] width 22 height 22
click at [466, 270] on div "Jan Feb Mar Apr May Jun [DATE] Aug Sep Oct Nov [DATE] 2016 2017 2018 2019 2020 …" at bounding box center [666, 290] width 1191 height 201
click at [86, 201] on button "Previous month" at bounding box center [82, 204] width 11 height 22
select select "9"
click at [216, 272] on span "7" at bounding box center [215, 269] width 22 height 22
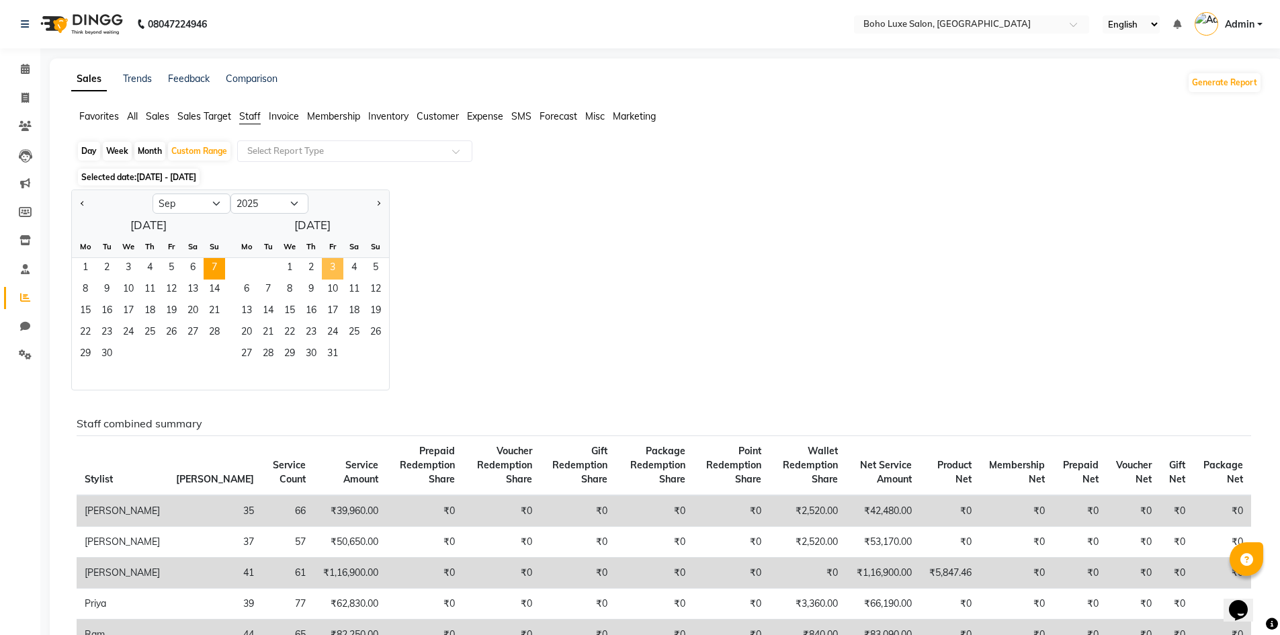
click at [332, 270] on span "3" at bounding box center [333, 269] width 22 height 22
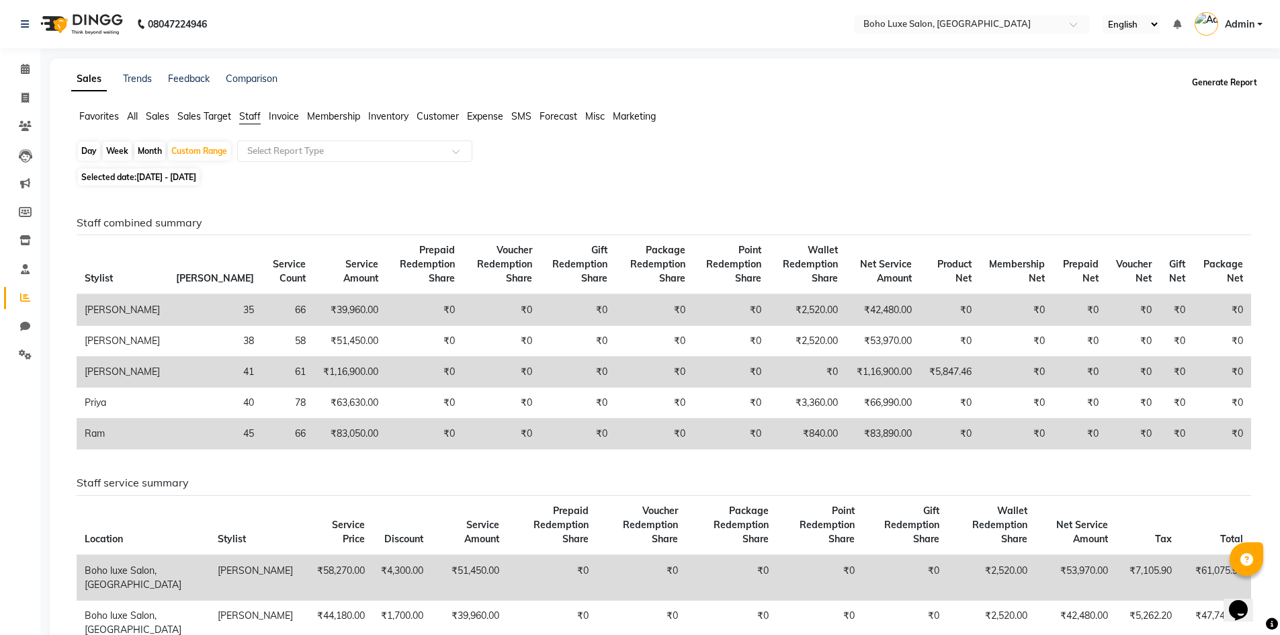
click at [1206, 81] on button "Generate Report" at bounding box center [1225, 82] width 72 height 19
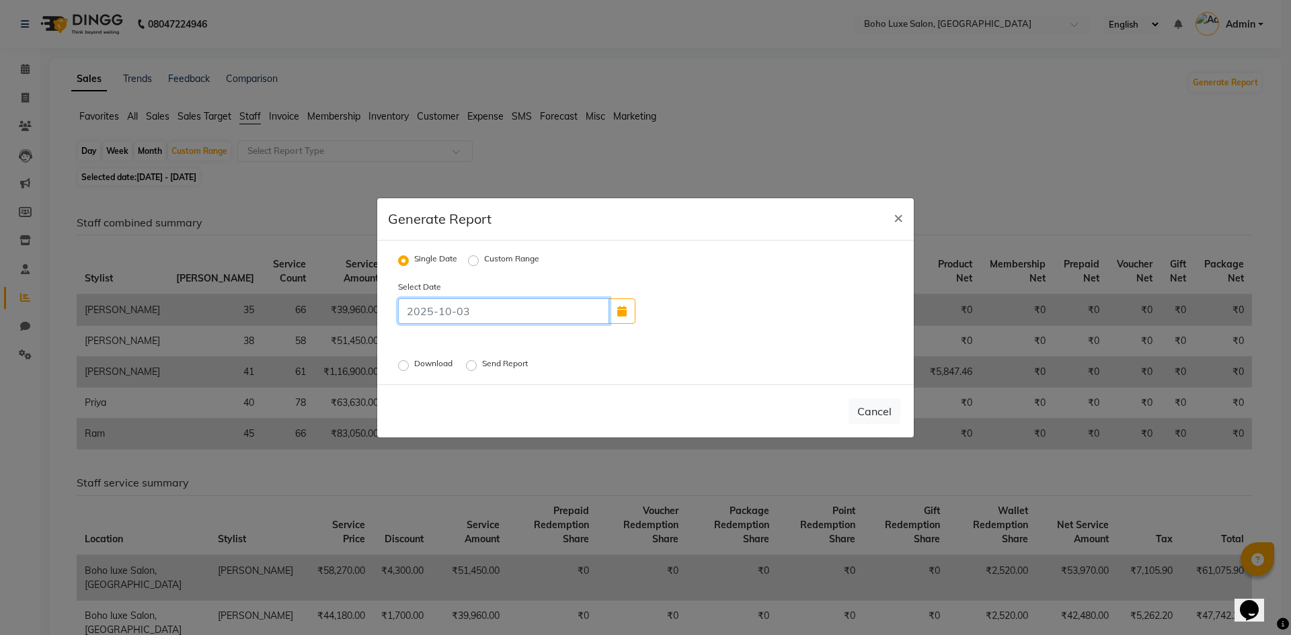
click at [491, 307] on input at bounding box center [503, 311] width 211 height 26
click at [484, 259] on label "Custom Range" at bounding box center [511, 261] width 55 height 16
click at [471, 259] on input "Custom Range" at bounding box center [474, 259] width 9 height 9
radio input "true"
select select "10"
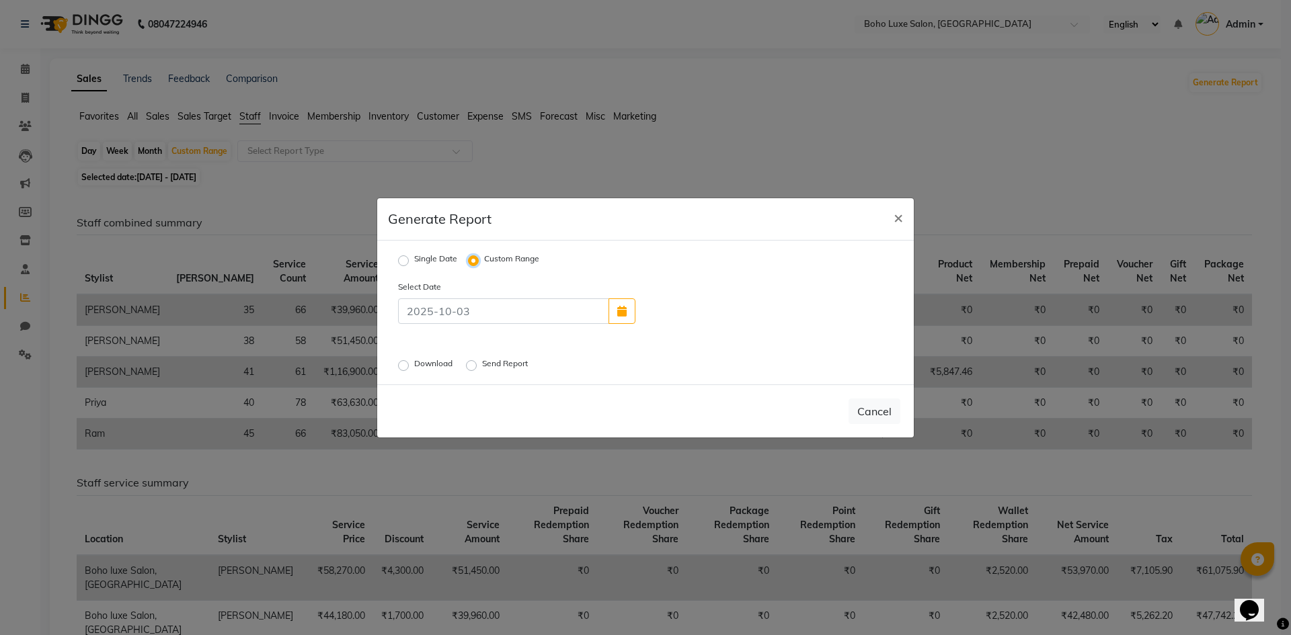
select select "2025"
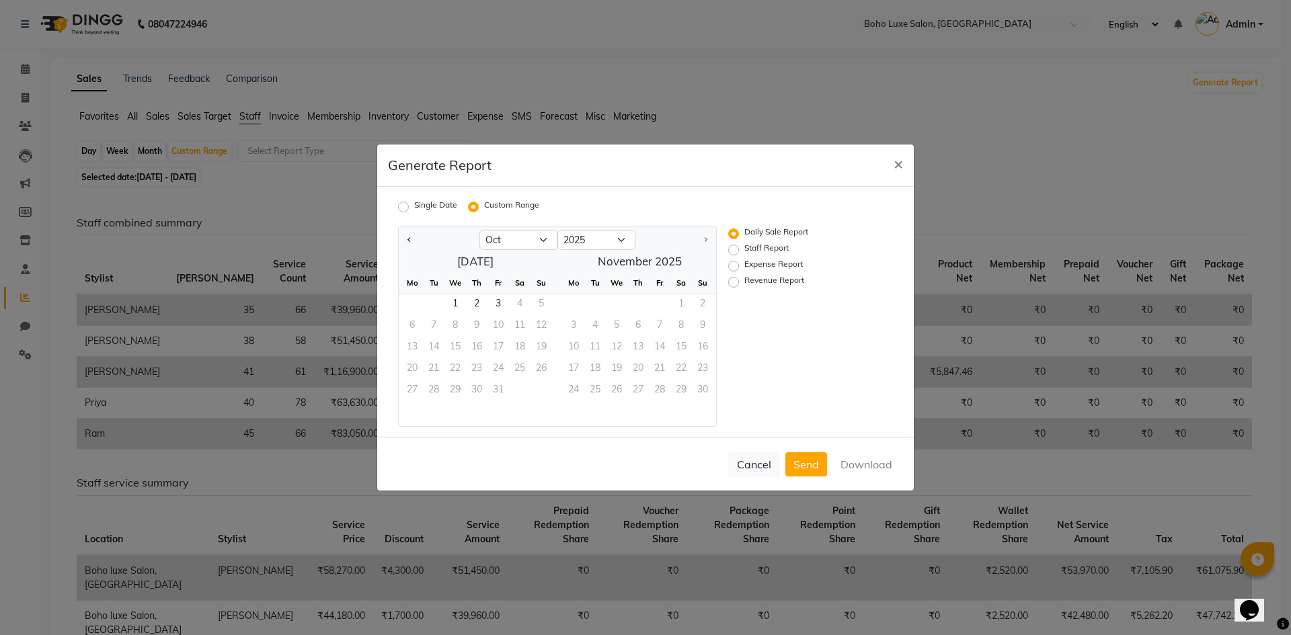
click at [403, 239] on div at bounding box center [439, 240] width 81 height 22
click at [412, 239] on button "Previous month" at bounding box center [409, 240] width 11 height 22
select select "9"
click at [542, 306] on span "7" at bounding box center [541, 305] width 22 height 22
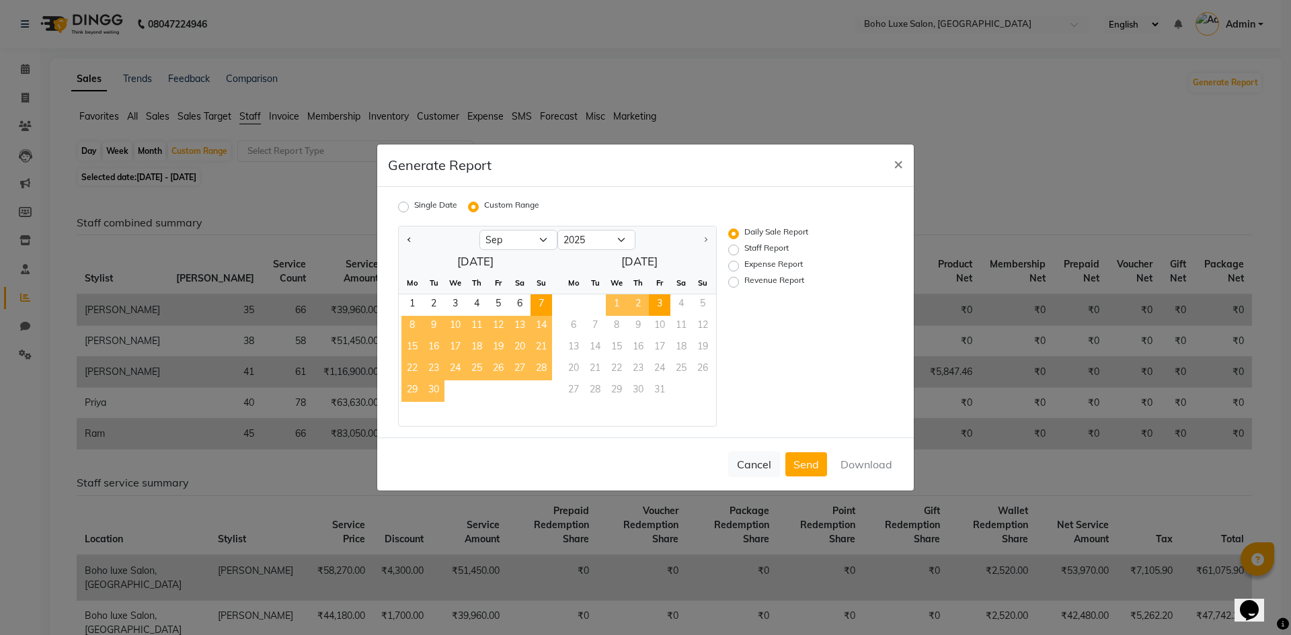
click at [655, 297] on span "3" at bounding box center [660, 305] width 22 height 22
click at [862, 471] on button "Download" at bounding box center [866, 464] width 68 height 24
click at [744, 249] on label "Staff Report" at bounding box center [766, 250] width 44 height 16
click at [733, 249] on input "Staff Report" at bounding box center [735, 249] width 9 height 9
radio input "true"
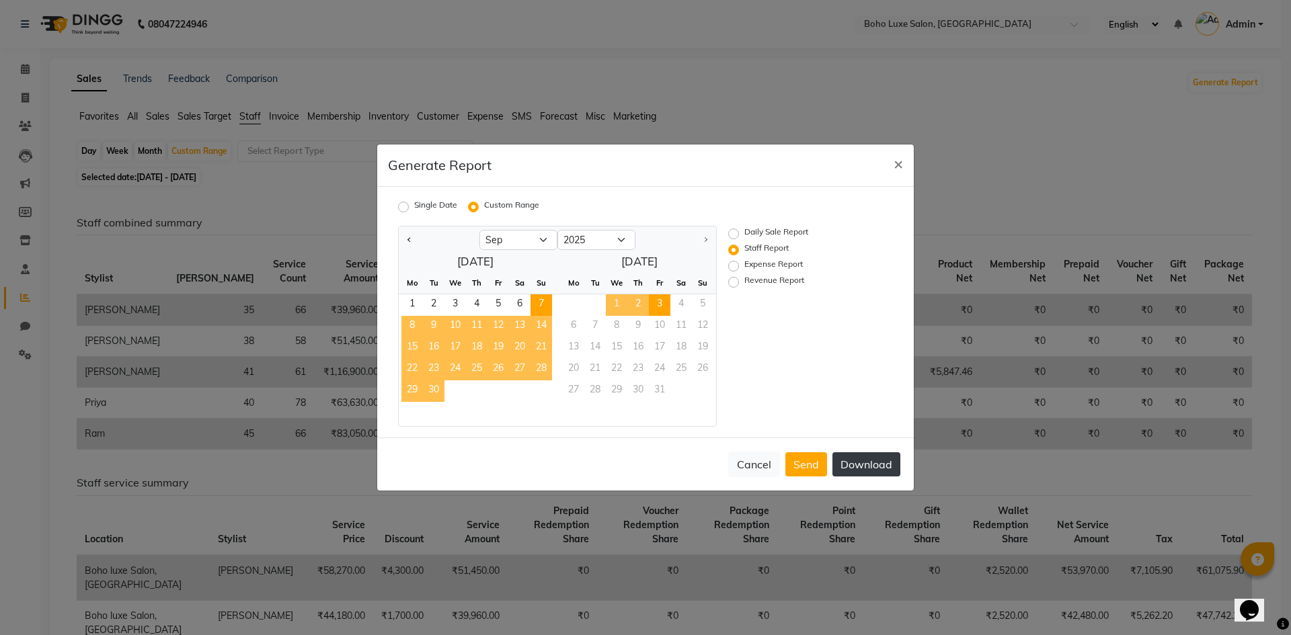
click at [863, 466] on button "Download" at bounding box center [866, 464] width 68 height 24
click at [774, 246] on label "Staff Report" at bounding box center [766, 250] width 44 height 16
click at [740, 246] on input "Staff Report" at bounding box center [735, 249] width 9 height 9
click at [901, 156] on span "×" at bounding box center [897, 163] width 9 height 20
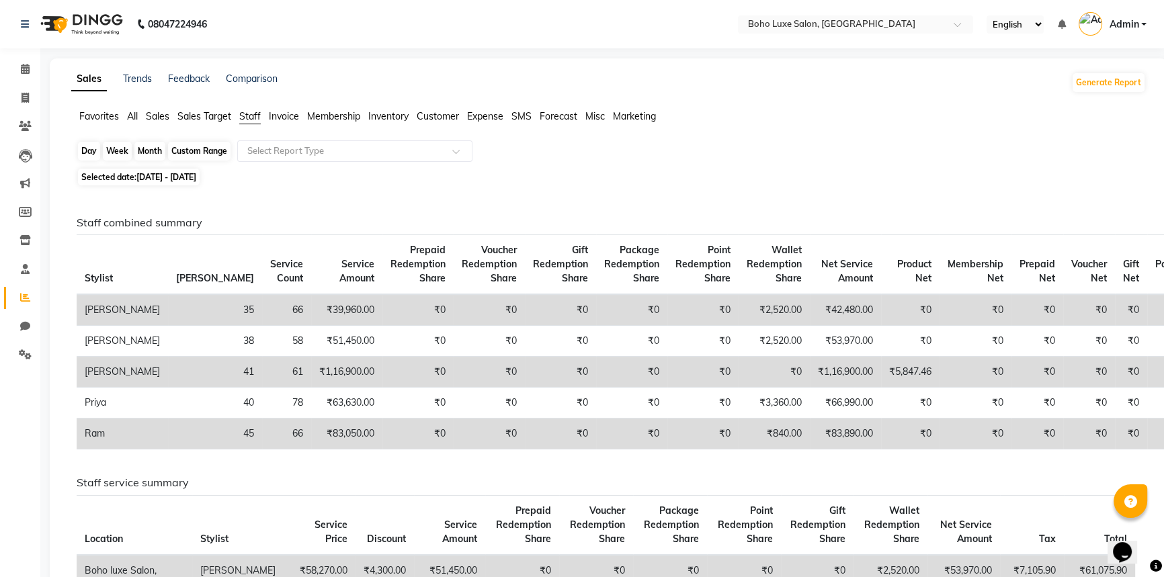
click at [181, 151] on div "Custom Range" at bounding box center [199, 151] width 63 height 19
select select "9"
select select "2025"
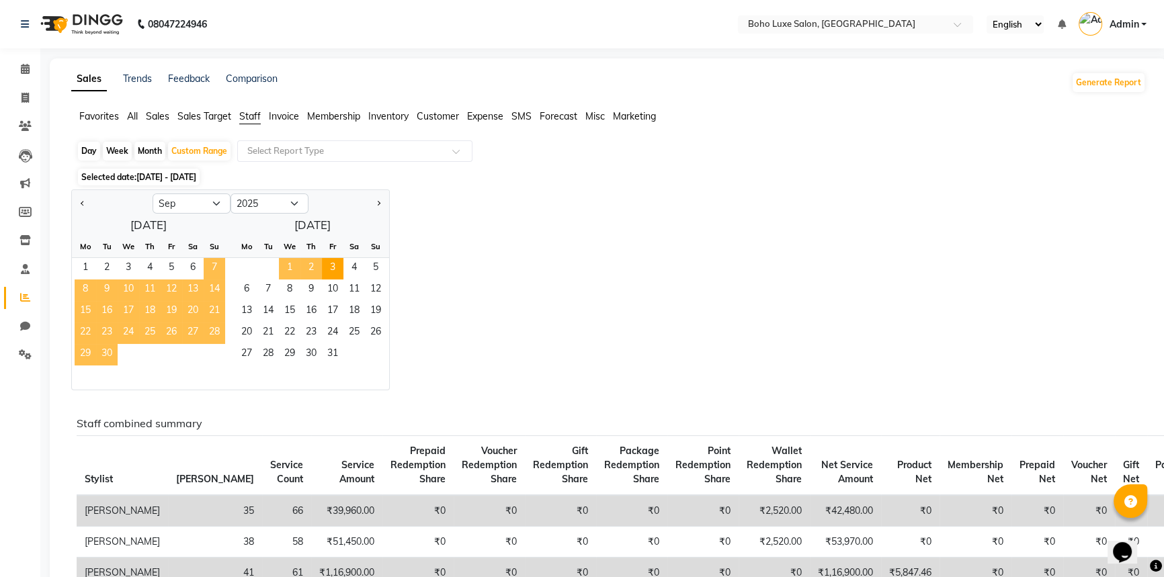
click at [221, 267] on span "7" at bounding box center [215, 269] width 22 height 22
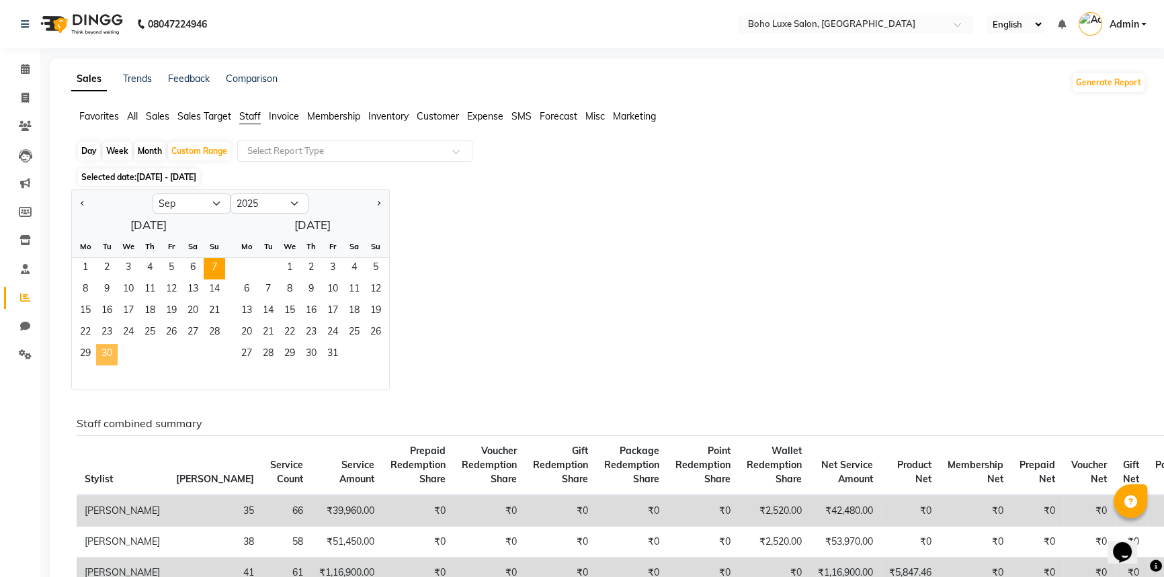
click at [114, 363] on span "30" at bounding box center [107, 355] width 22 height 22
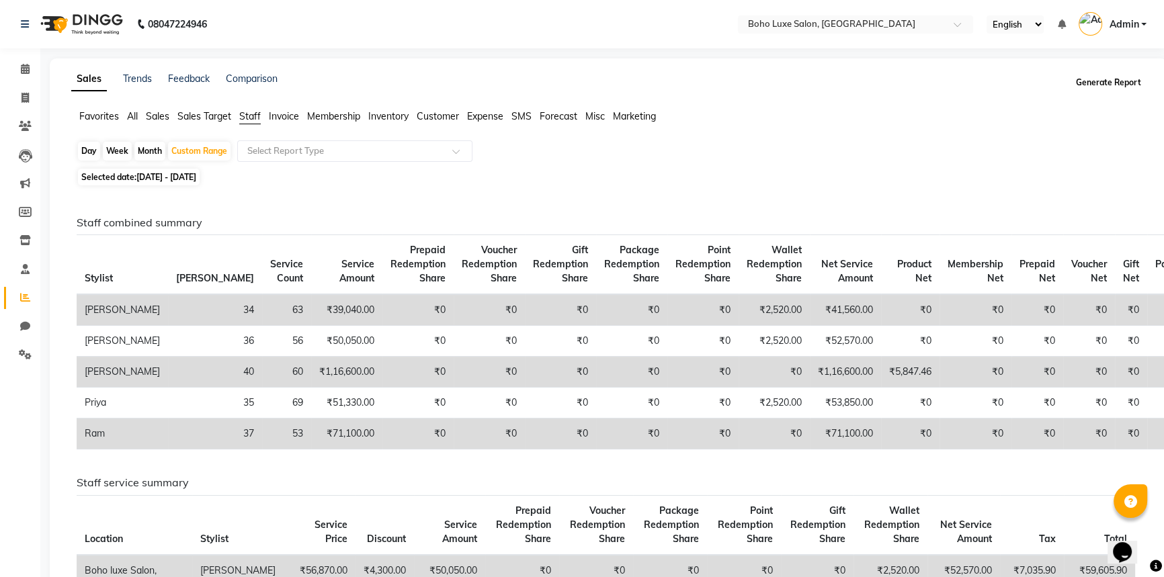
click at [1100, 87] on button "Generate Report" at bounding box center [1109, 82] width 72 height 19
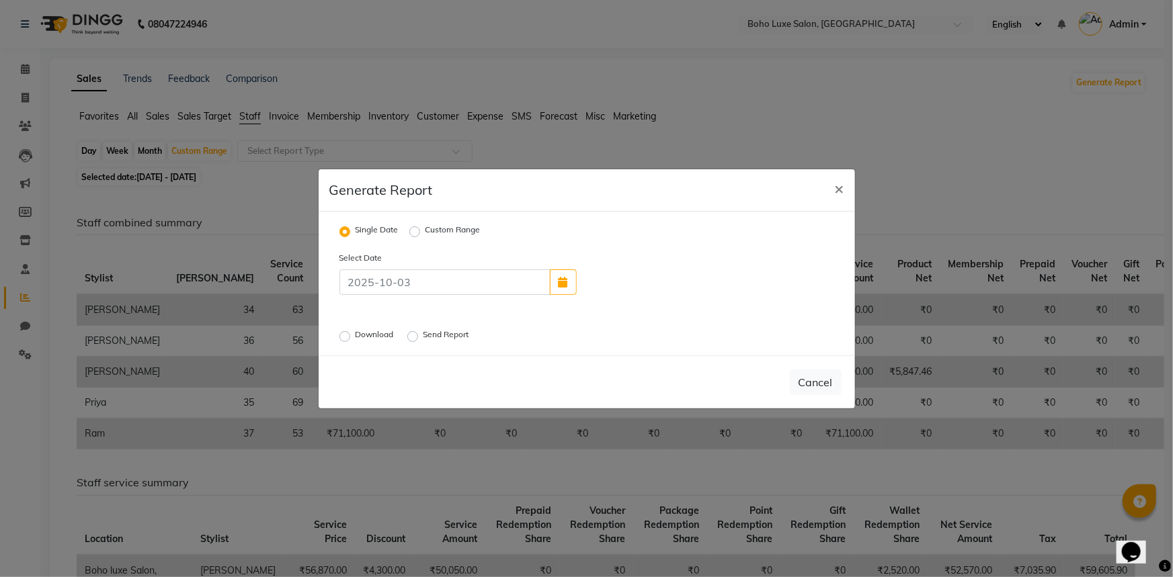
click at [425, 229] on label "Custom Range" at bounding box center [452, 232] width 55 height 16
click at [416, 229] on input "Custom Range" at bounding box center [416, 231] width 9 height 9
radio input "true"
select select "10"
select select "2025"
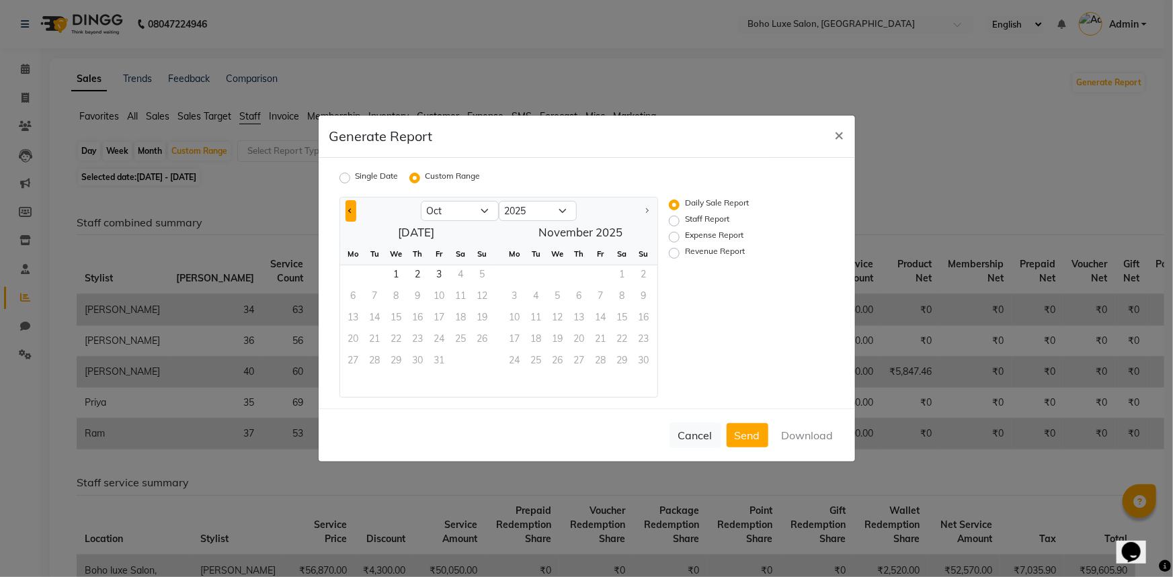
click at [354, 204] on button "Previous month" at bounding box center [350, 211] width 11 height 22
select select "9"
click at [480, 277] on span "7" at bounding box center [483, 276] width 22 height 22
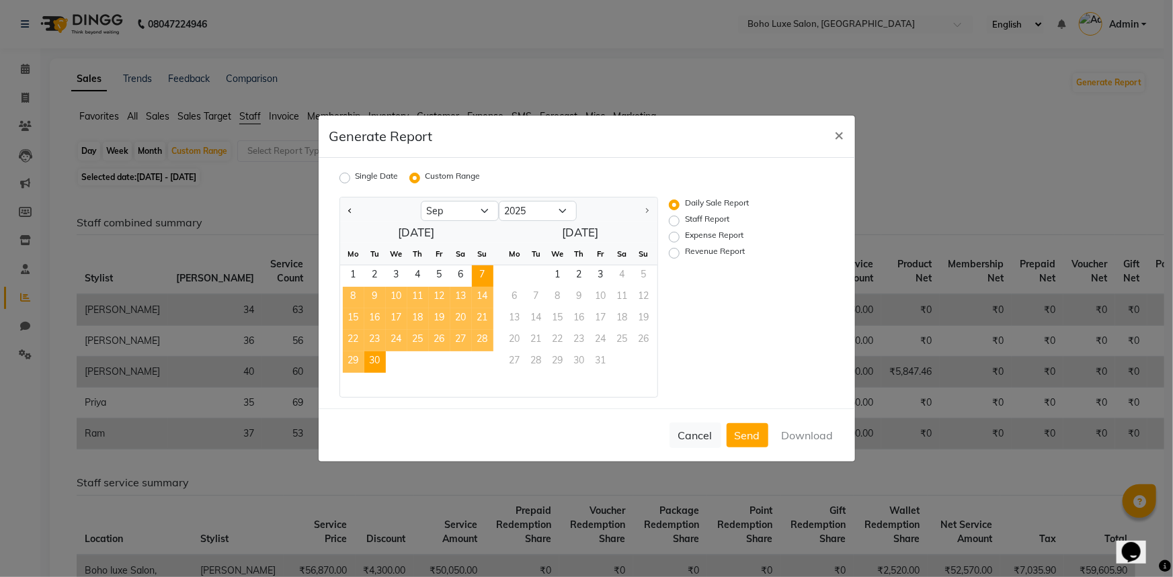
click at [379, 365] on span "30" at bounding box center [375, 363] width 22 height 22
click at [833, 436] on button "Download" at bounding box center [808, 435] width 68 height 24
click at [685, 218] on label "Staff Report" at bounding box center [707, 221] width 44 height 16
click at [671, 218] on input "Staff Report" at bounding box center [675, 220] width 9 height 9
radio input "true"
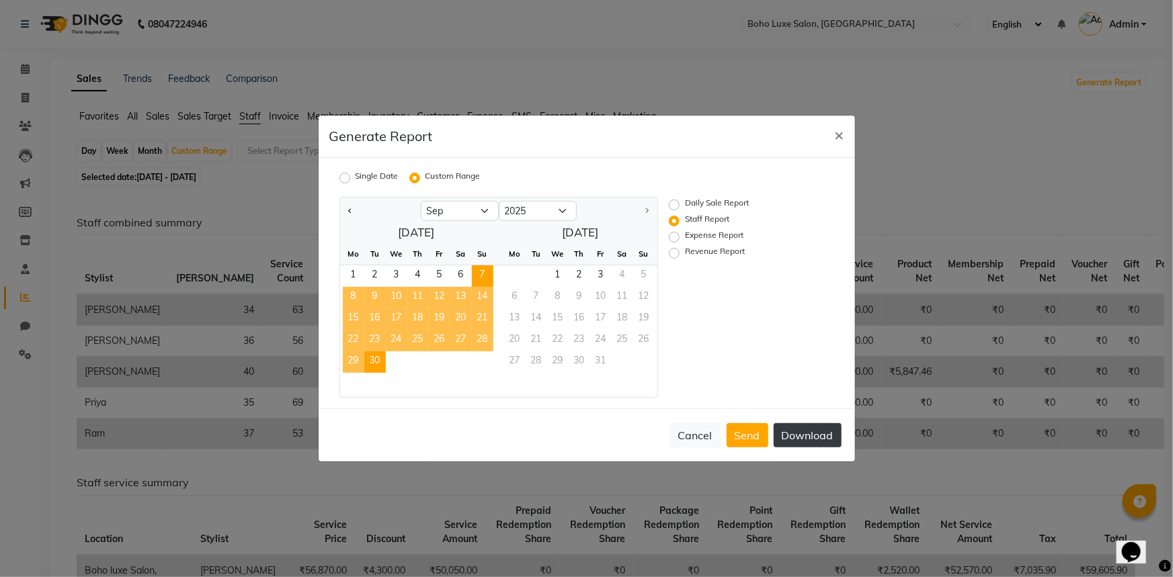
click at [788, 435] on button "Download" at bounding box center [808, 435] width 68 height 24
click at [842, 132] on span "×" at bounding box center [839, 134] width 9 height 20
